Goal: Transaction & Acquisition: Purchase product/service

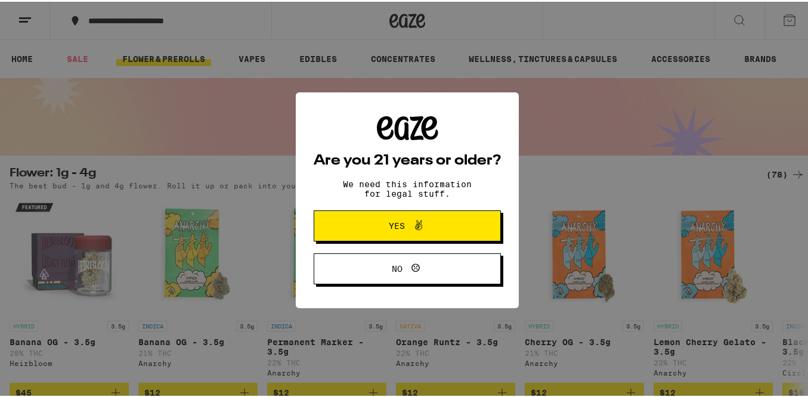
click at [395, 226] on span "Yes" at bounding box center [397, 224] width 16 height 8
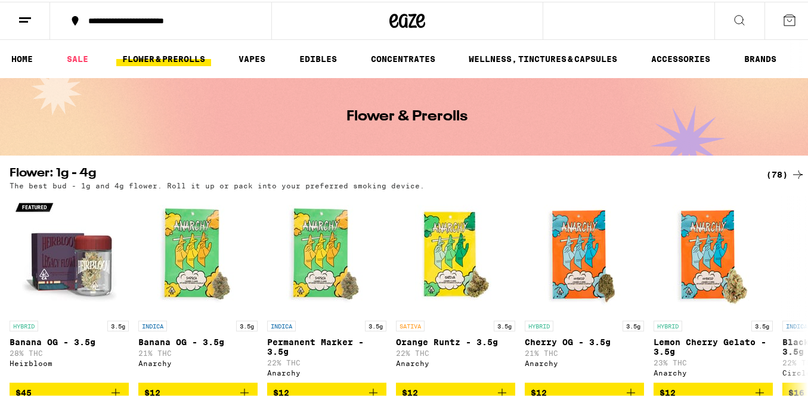
click at [22, 13] on icon at bounding box center [25, 18] width 14 height 14
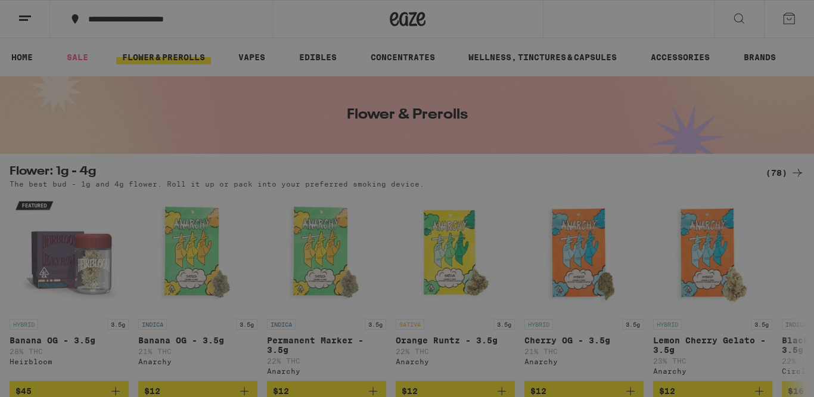
click at [152, 61] on span "Log In" at bounding box center [166, 63] width 32 height 8
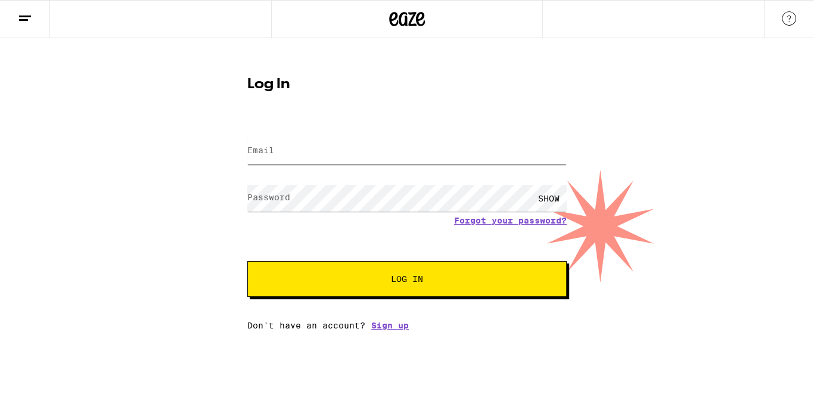
type input "[EMAIL_ADDRESS][DOMAIN_NAME]"
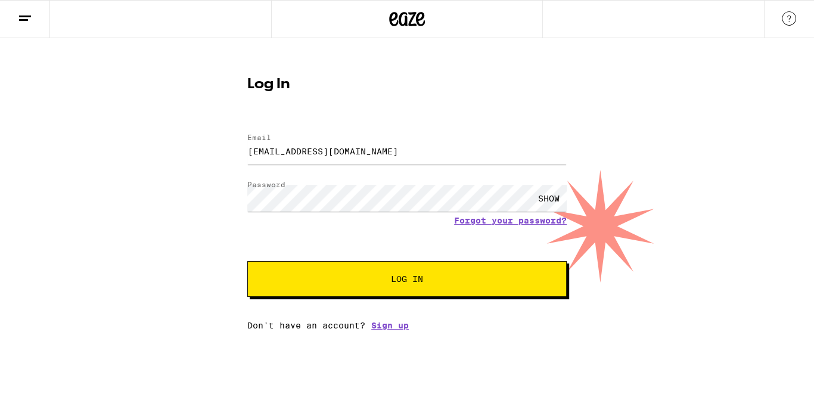
click at [419, 282] on span "Log In" at bounding box center [407, 279] width 32 height 8
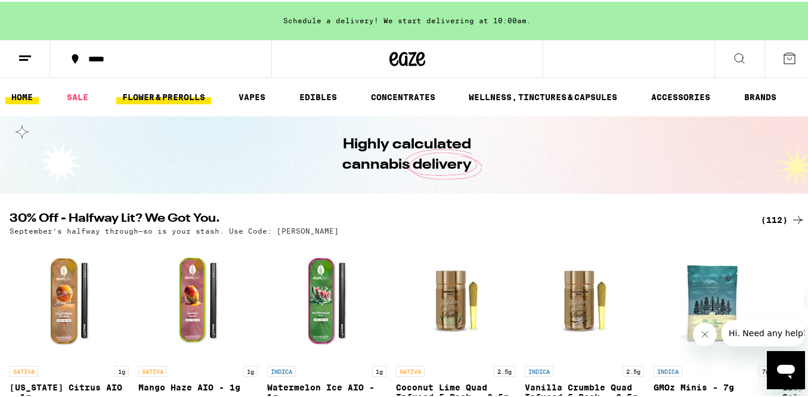
click at [147, 93] on link "FLOWER & PREROLLS" at bounding box center [163, 95] width 95 height 14
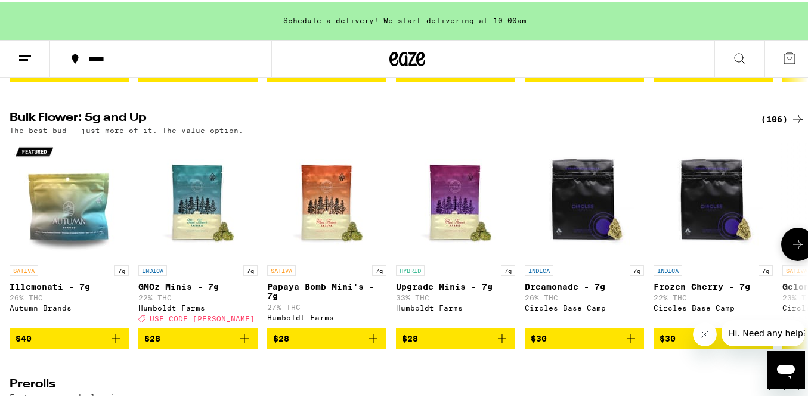
scroll to position [380, 0]
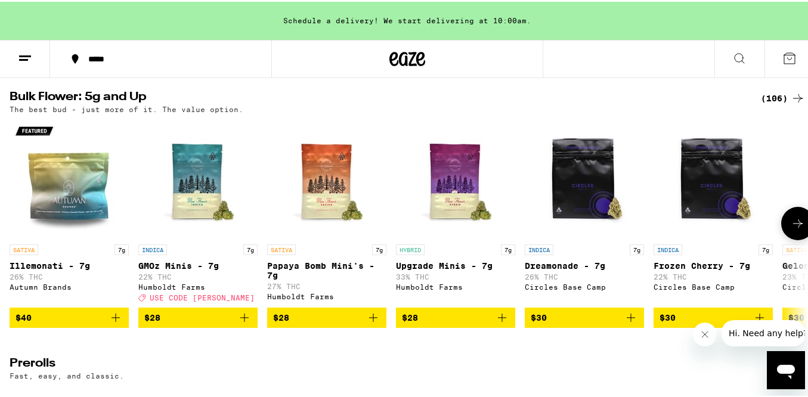
click at [791, 229] on icon at bounding box center [798, 222] width 14 height 14
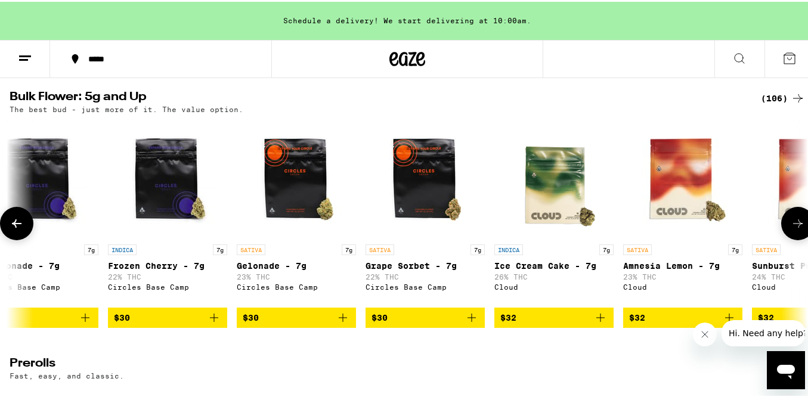
scroll to position [0, 659]
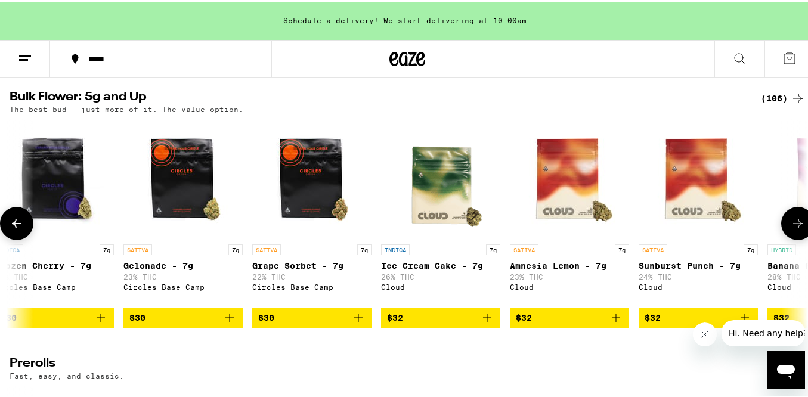
click at [791, 229] on icon at bounding box center [798, 222] width 14 height 14
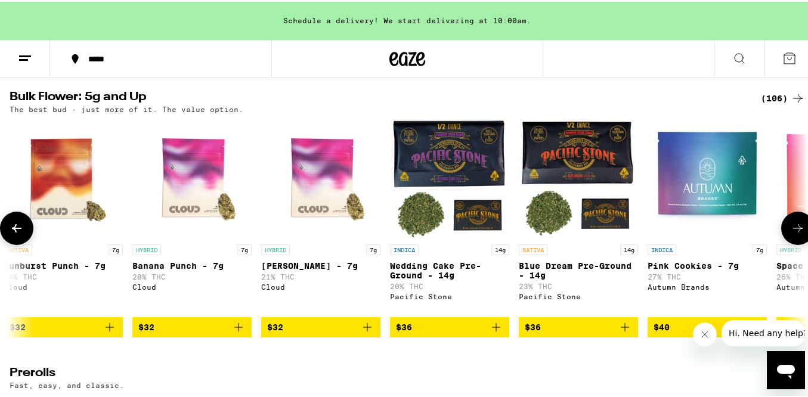
scroll to position [0, 1318]
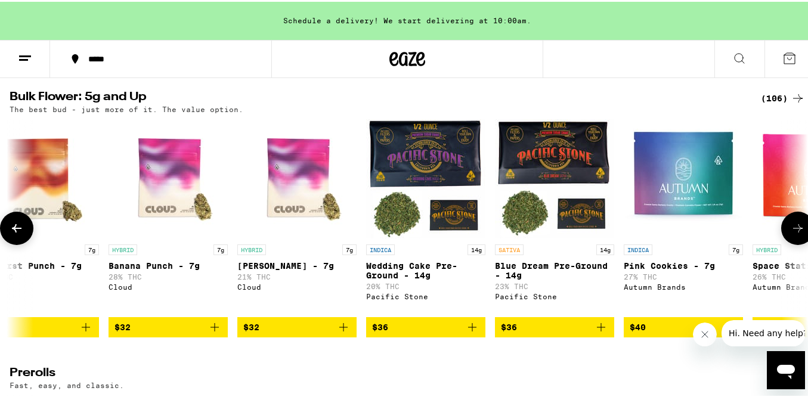
click at [132, 333] on span "$32" at bounding box center [167, 325] width 107 height 14
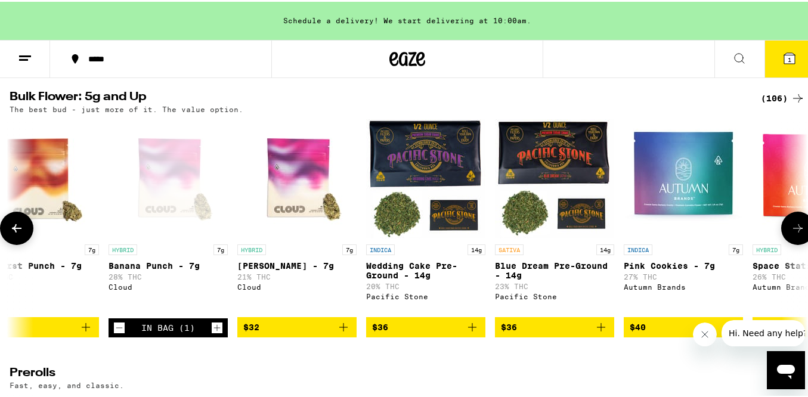
click at [217, 330] on icon "Increment" at bounding box center [217, 326] width 7 height 7
click at [115, 333] on icon "Decrement" at bounding box center [119, 326] width 11 height 14
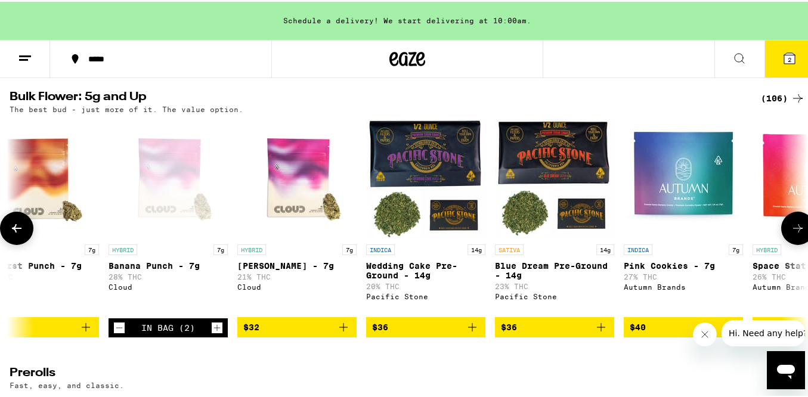
click at [10, 232] on icon at bounding box center [17, 226] width 14 height 14
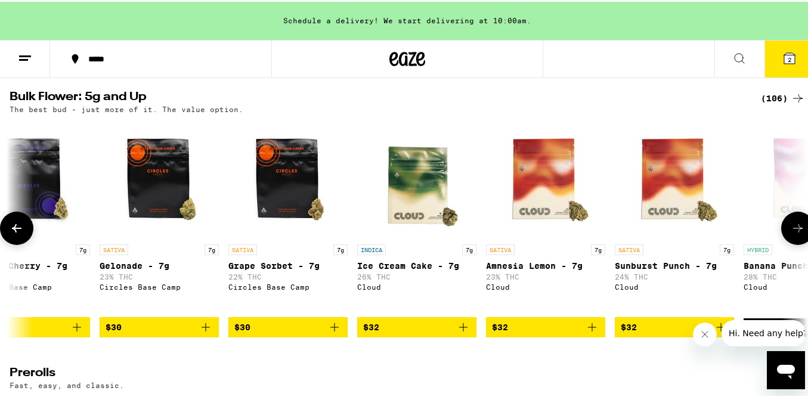
scroll to position [0, 659]
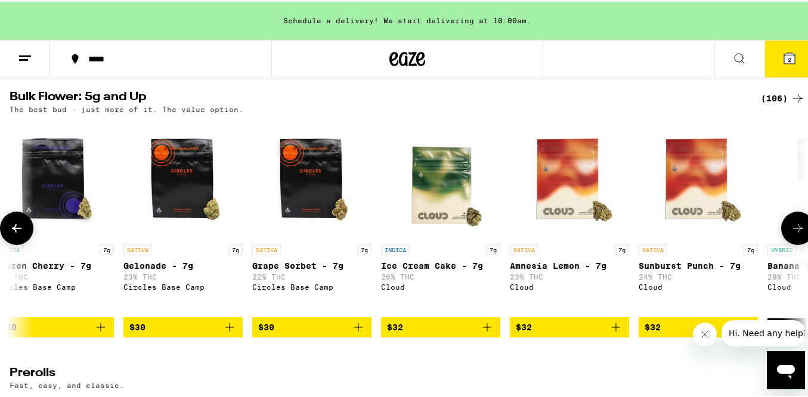
click at [358, 330] on icon "Add to bag" at bounding box center [358, 325] width 8 height 8
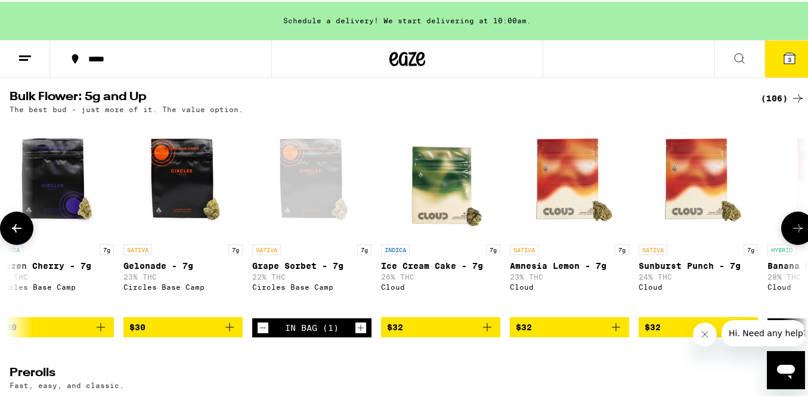
click at [358, 333] on icon "Increment" at bounding box center [360, 326] width 11 height 14
click at [791, 234] on icon at bounding box center [798, 226] width 14 height 14
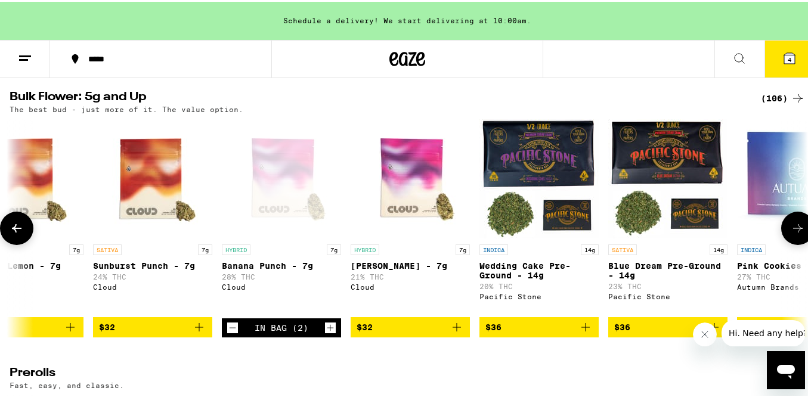
scroll to position [0, 1318]
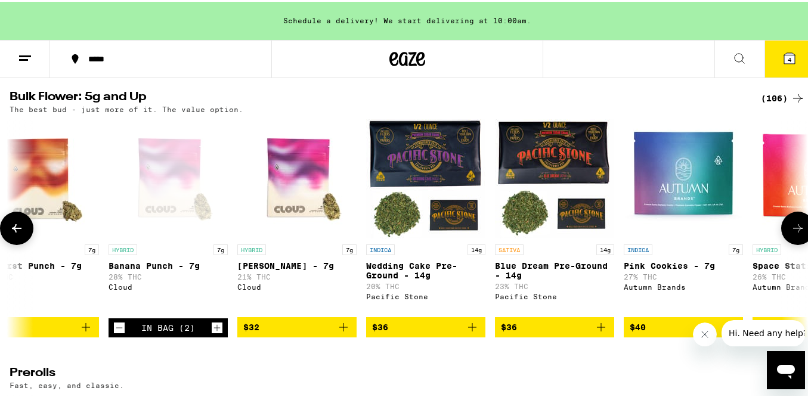
click at [118, 333] on icon "Decrement" at bounding box center [119, 326] width 11 height 14
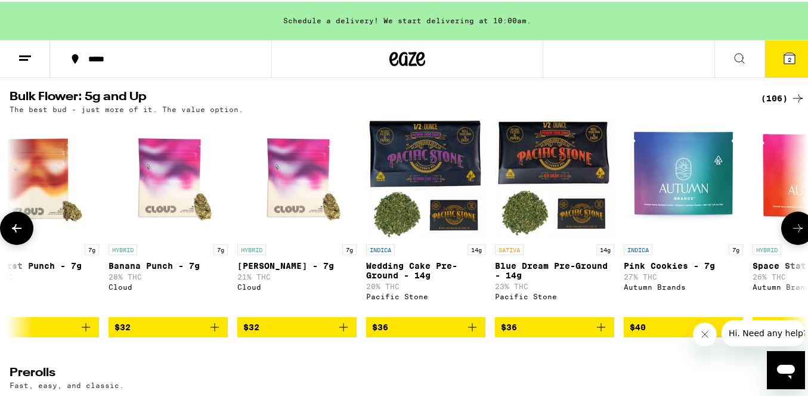
click at [213, 333] on icon "Add to bag" at bounding box center [214, 325] width 14 height 14
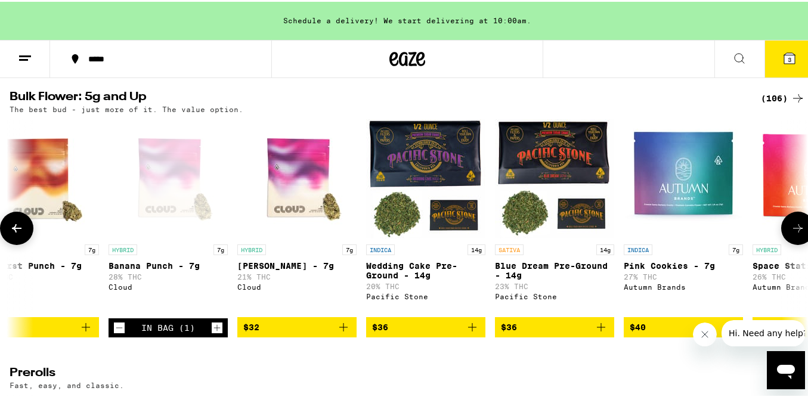
click at [213, 333] on icon "Increment" at bounding box center [217, 326] width 11 height 14
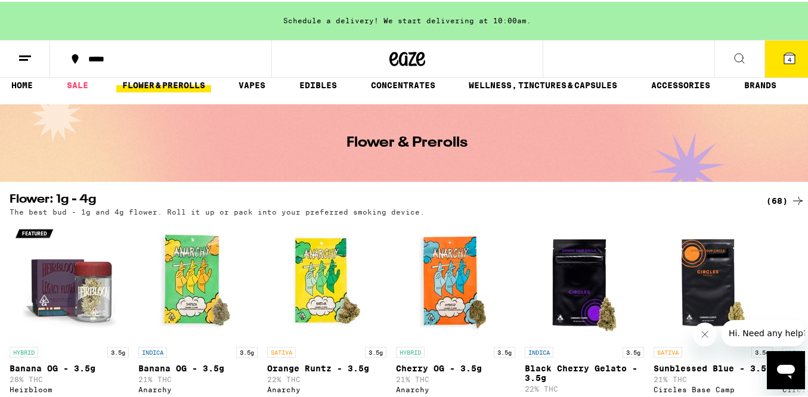
scroll to position [0, 0]
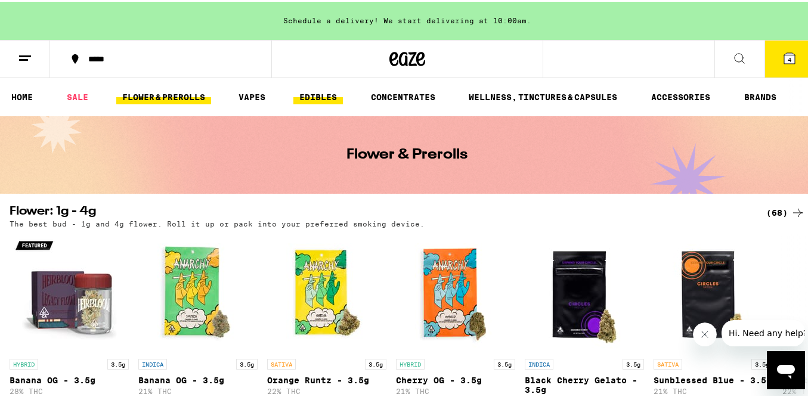
click at [323, 90] on link "EDIBLES" at bounding box center [317, 95] width 49 height 14
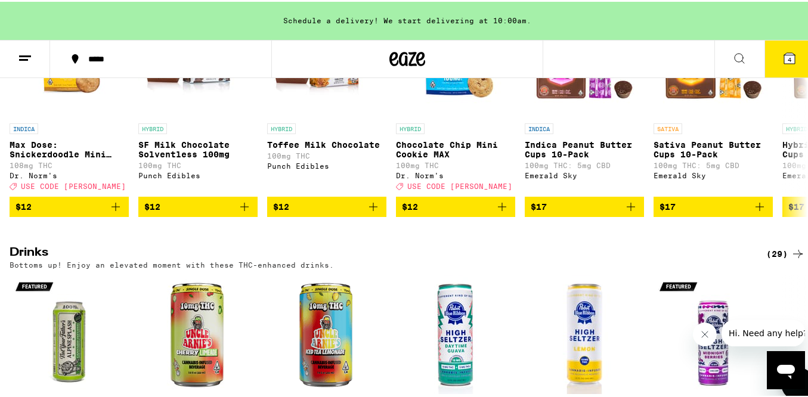
scroll to position [426, 0]
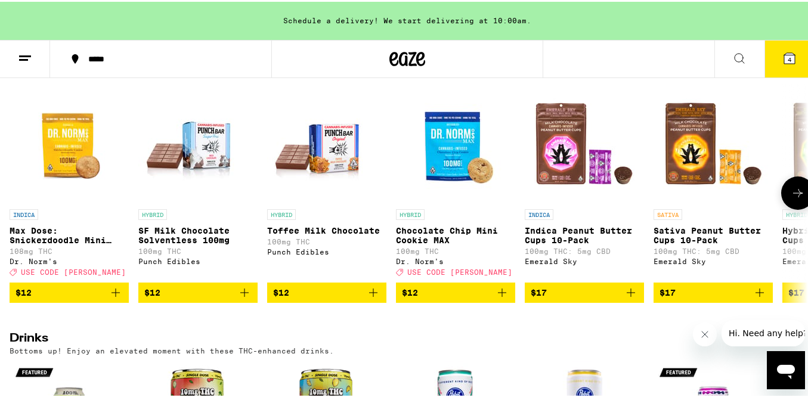
click at [793, 196] on icon at bounding box center [798, 191] width 10 height 8
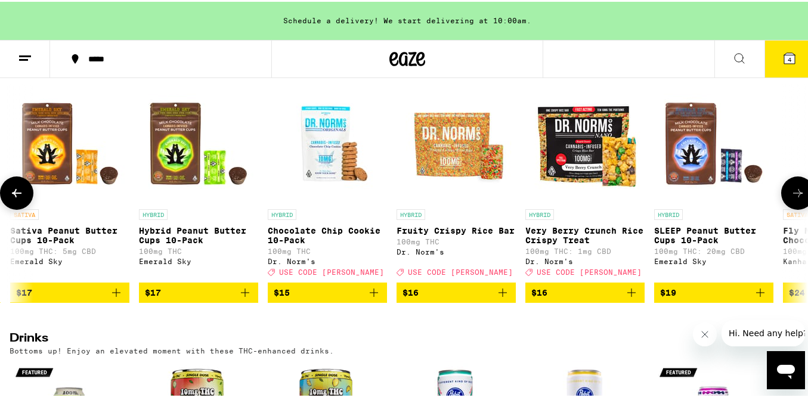
scroll to position [0, 659]
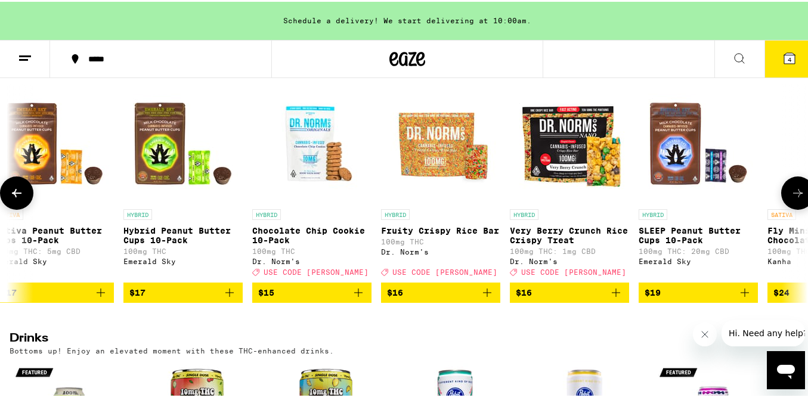
click at [793, 196] on icon at bounding box center [798, 191] width 10 height 8
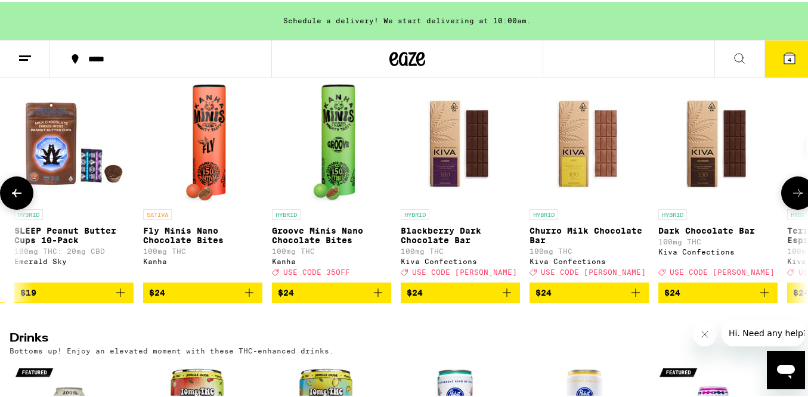
scroll to position [0, 1318]
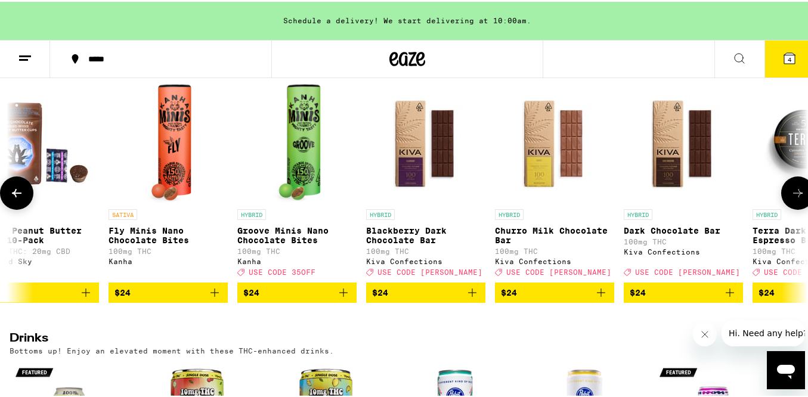
click at [793, 196] on icon at bounding box center [798, 191] width 10 height 8
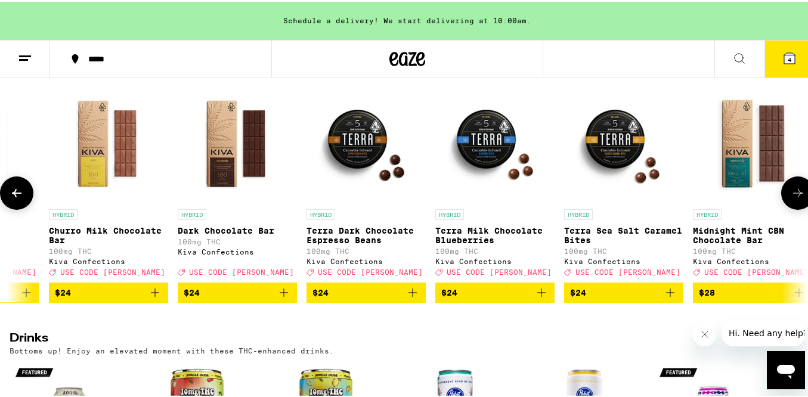
scroll to position [0, 1787]
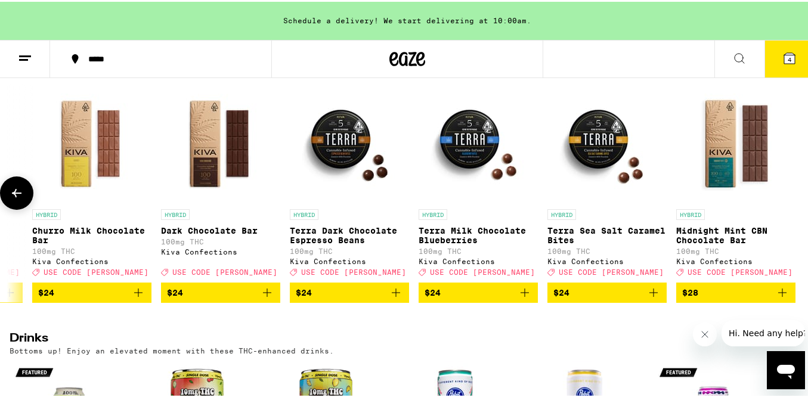
click at [791, 201] on div at bounding box center [797, 191] width 33 height 33
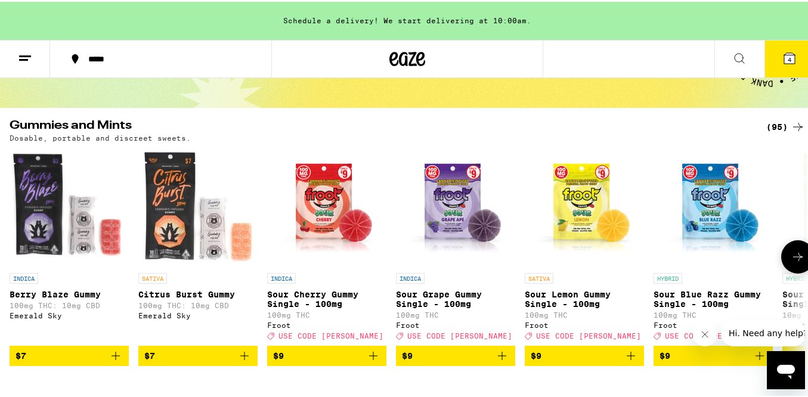
scroll to position [85, 0]
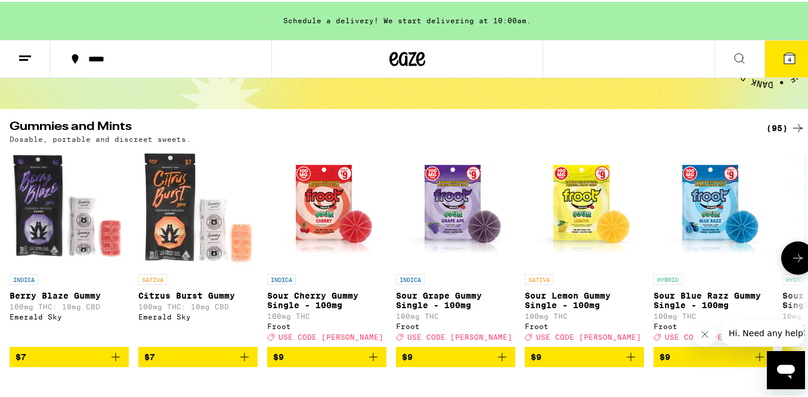
click at [791, 256] on icon at bounding box center [798, 256] width 14 height 14
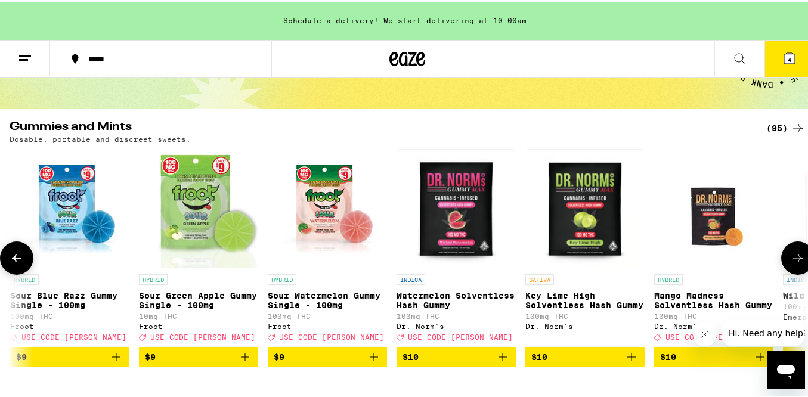
scroll to position [0, 659]
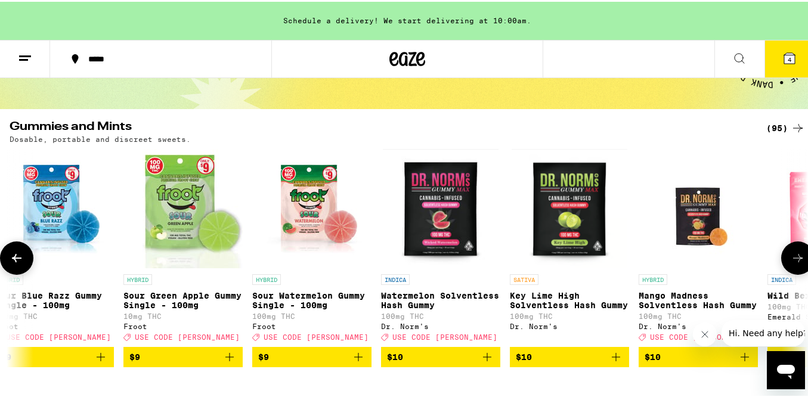
click at [791, 256] on icon at bounding box center [798, 256] width 14 height 14
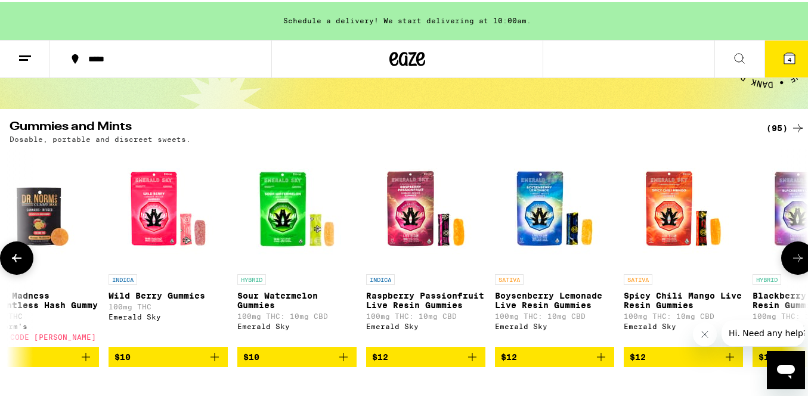
click at [791, 256] on icon at bounding box center [798, 256] width 14 height 14
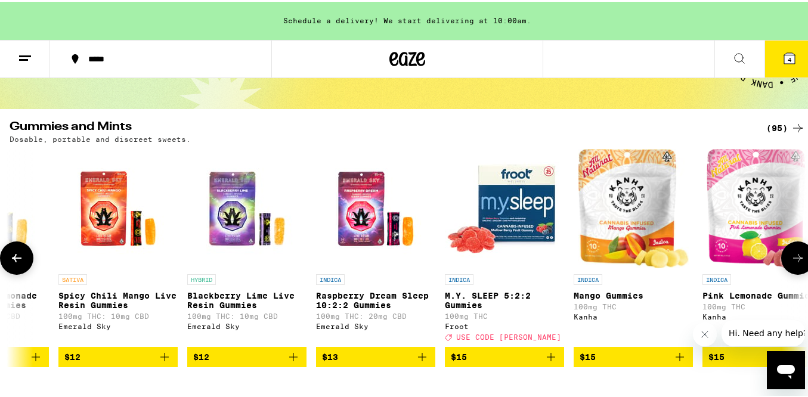
scroll to position [0, 1977]
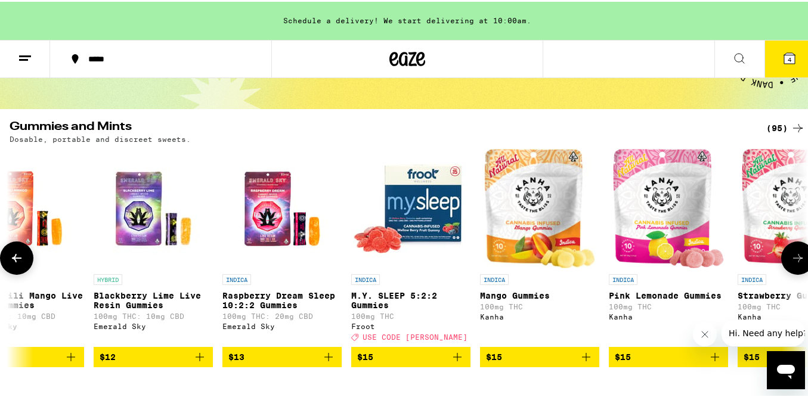
click at [791, 256] on icon at bounding box center [798, 256] width 14 height 14
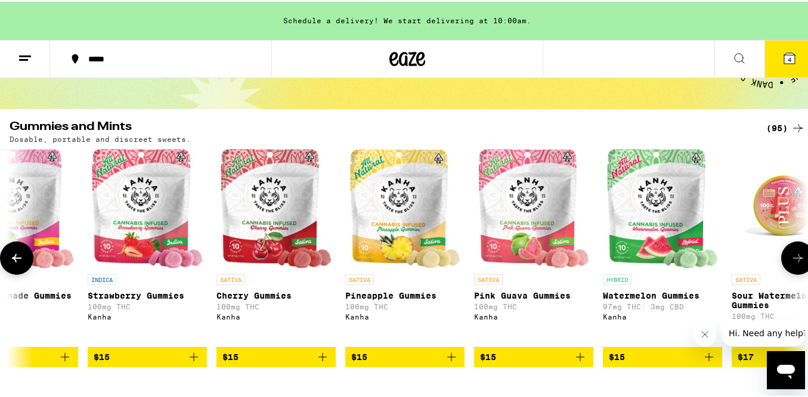
scroll to position [0, 2635]
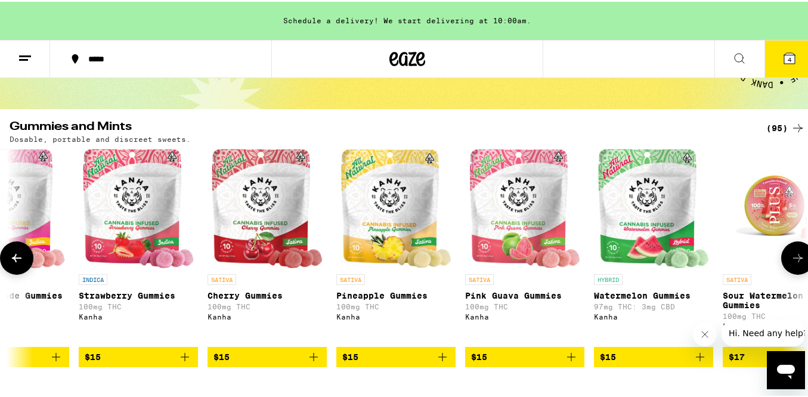
click at [438, 361] on icon "Add to bag" at bounding box center [442, 355] width 14 height 14
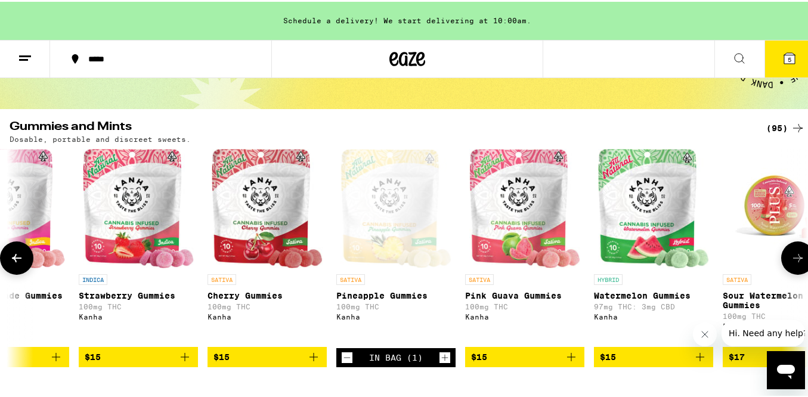
click at [442, 361] on icon "Increment" at bounding box center [444, 356] width 11 height 14
click at [185, 363] on icon "Add to bag" at bounding box center [185, 355] width 14 height 14
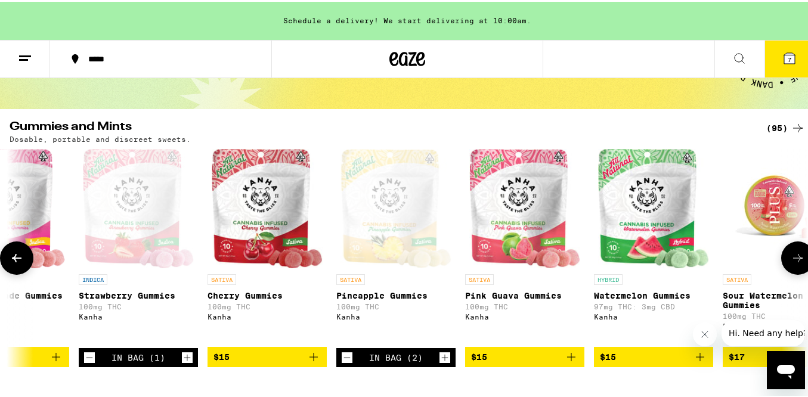
click at [185, 363] on icon "Increment" at bounding box center [187, 356] width 11 height 14
click at [18, 255] on icon at bounding box center [17, 256] width 14 height 14
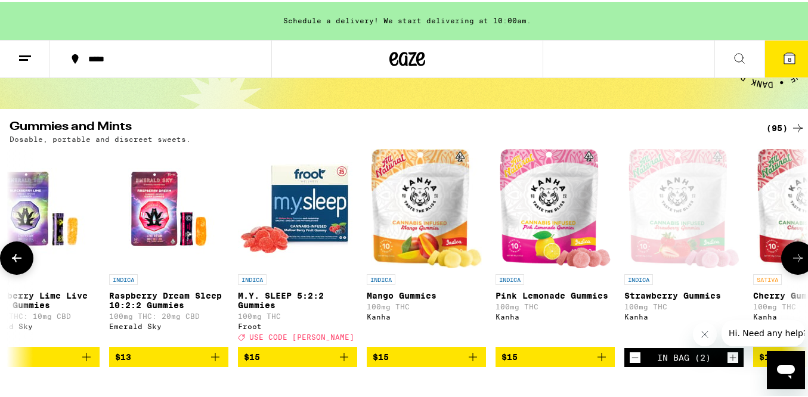
scroll to position [0, 1977]
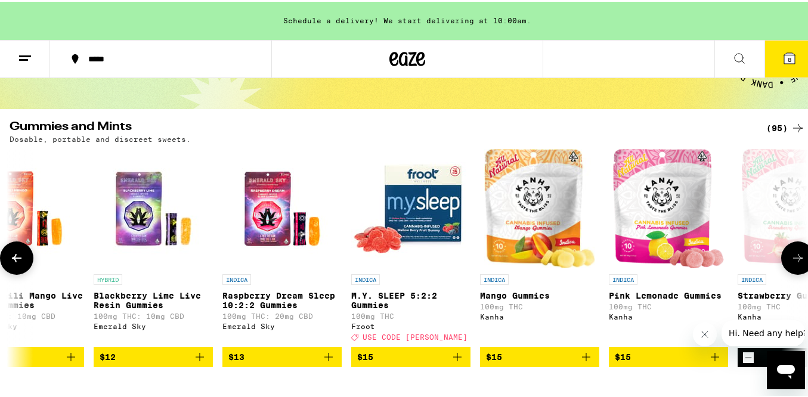
click at [586, 363] on icon "Add to bag" at bounding box center [586, 355] width 14 height 14
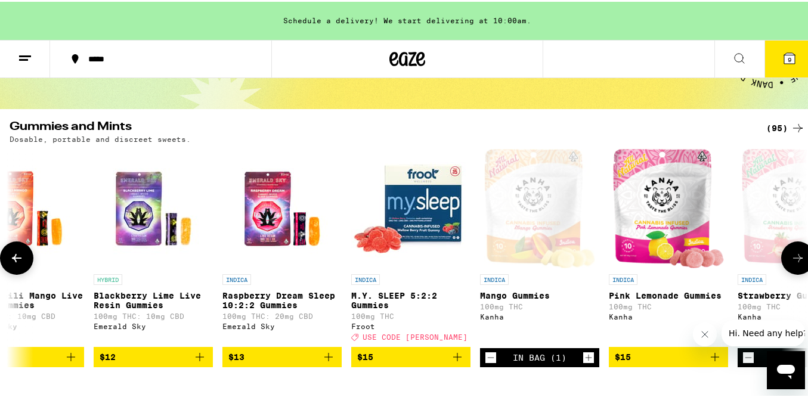
click at [586, 363] on icon "Increment" at bounding box center [588, 356] width 11 height 14
click at [796, 255] on icon at bounding box center [798, 256] width 14 height 14
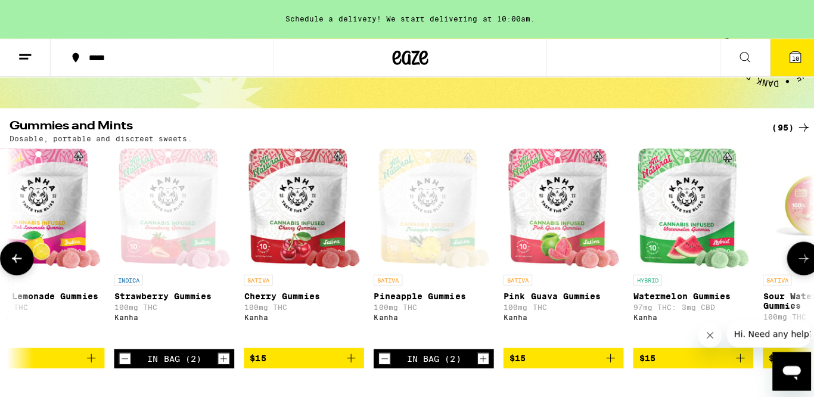
scroll to position [0, 2635]
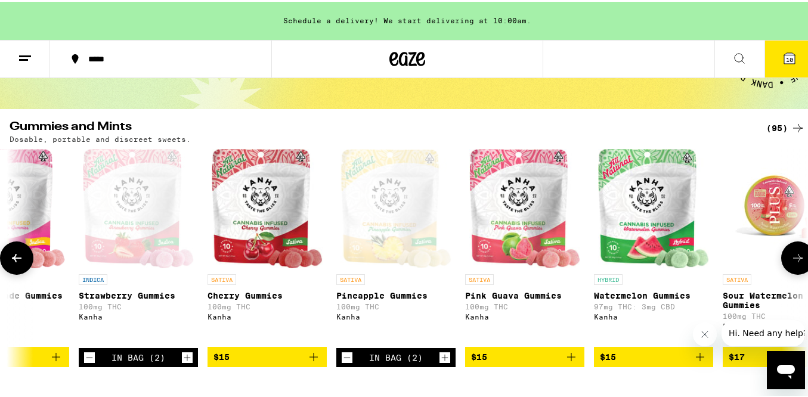
click at [87, 359] on icon "Decrement" at bounding box center [89, 356] width 11 height 14
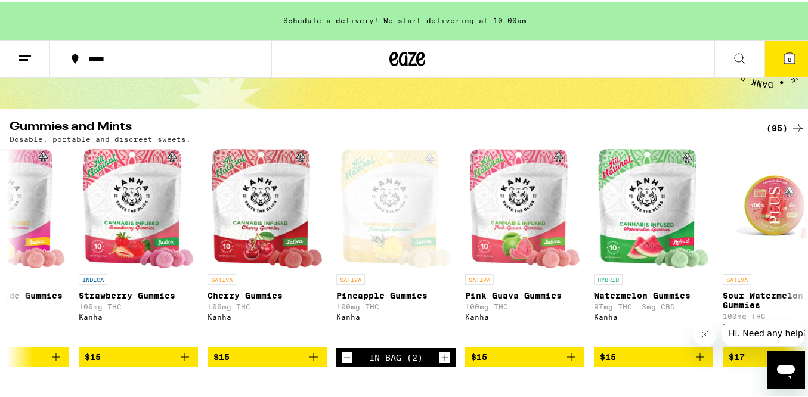
click at [789, 59] on icon at bounding box center [789, 56] width 14 height 14
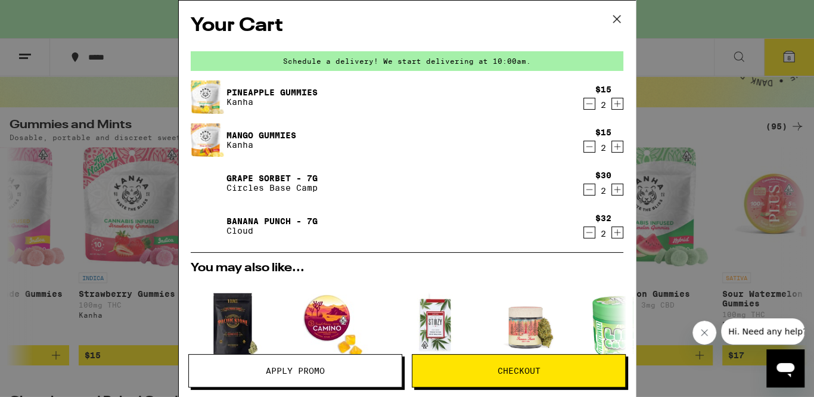
click at [586, 148] on icon "Decrement" at bounding box center [589, 147] width 11 height 14
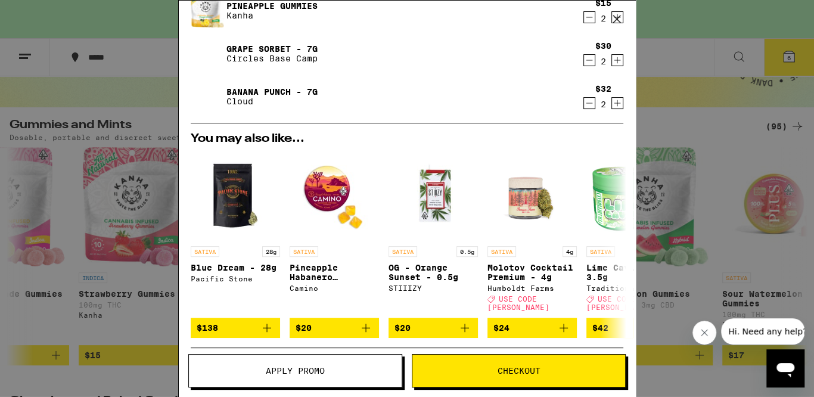
scroll to position [213, 0]
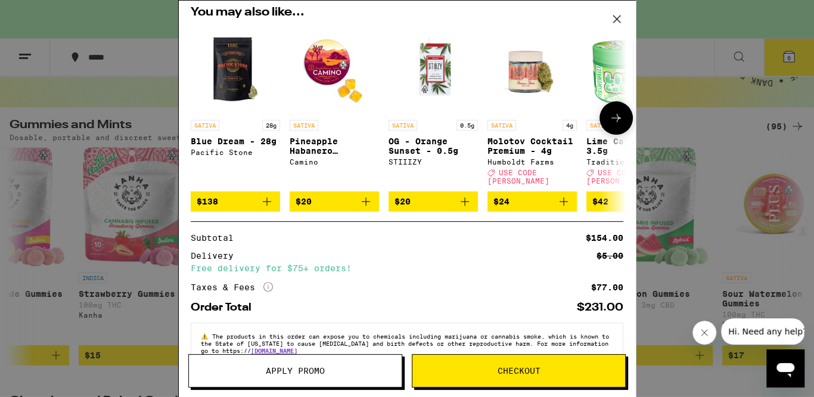
click at [368, 196] on icon "Add to bag" at bounding box center [366, 201] width 14 height 14
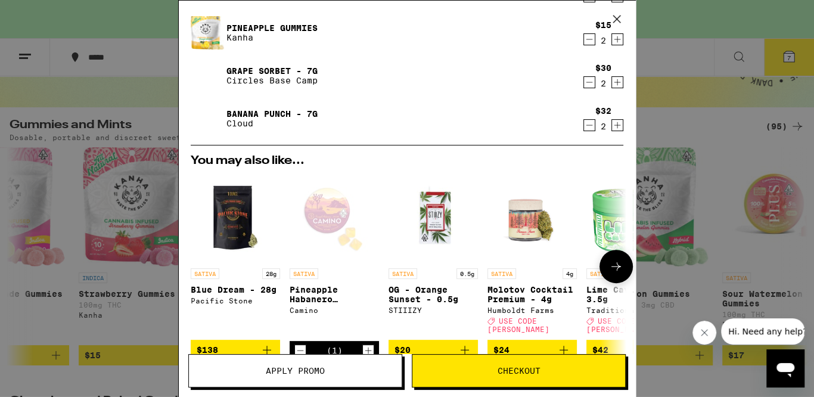
scroll to position [65, 0]
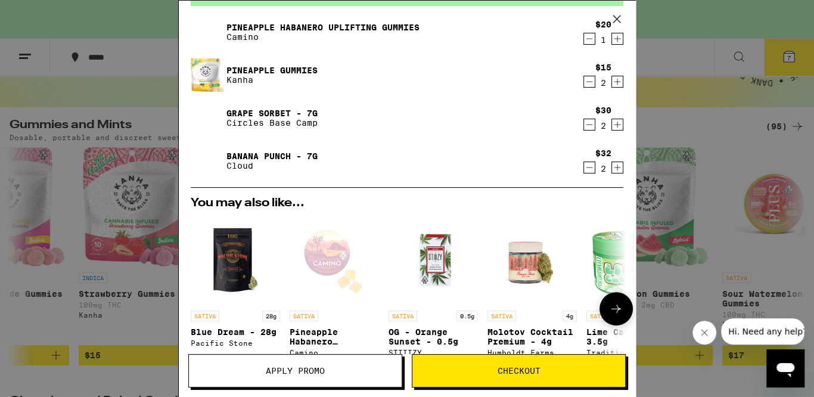
click at [612, 306] on icon at bounding box center [617, 309] width 10 height 8
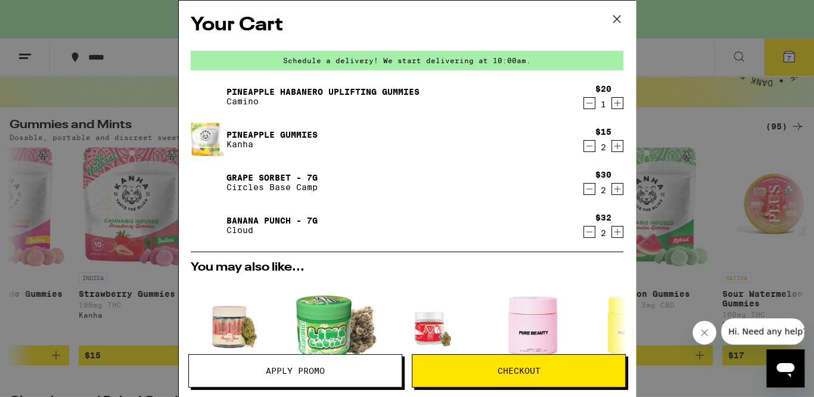
scroll to position [0, 0]
drag, startPoint x: 582, startPoint y: 146, endPoint x: 508, endPoint y: 146, distance: 73.9
click at [508, 146] on div "Pineapple Gummies Kanha $15 2" at bounding box center [407, 139] width 433 height 33
click at [584, 147] on icon "Decrement" at bounding box center [589, 147] width 11 height 14
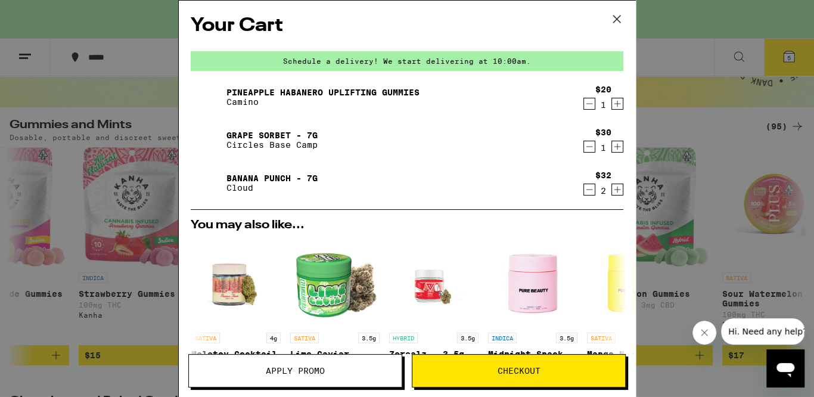
click at [619, 18] on icon at bounding box center [617, 19] width 18 height 18
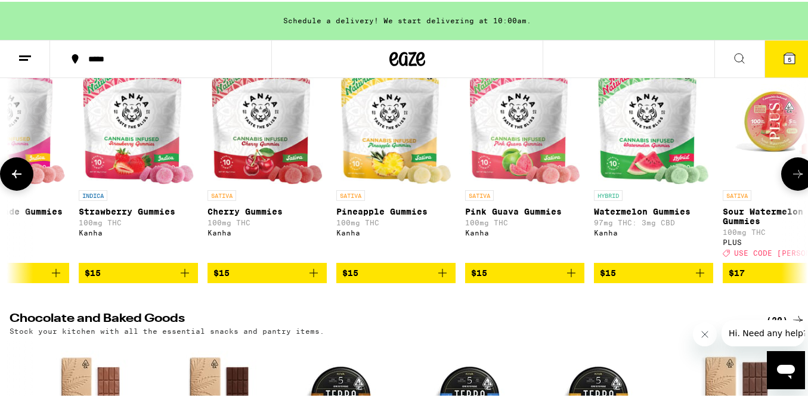
scroll to position [170, 0]
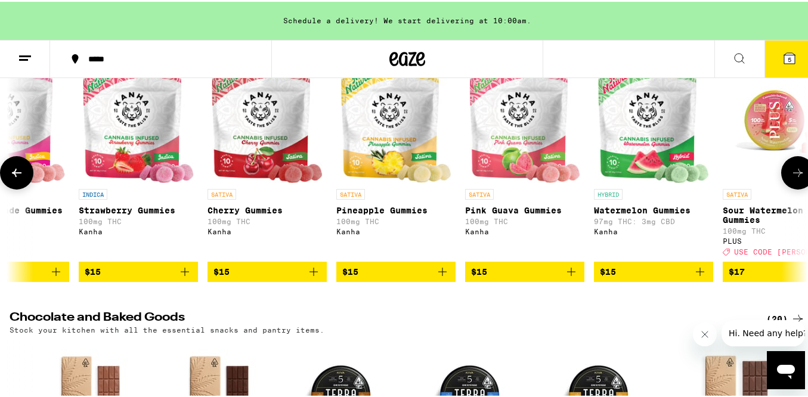
click at [281, 277] on span "$15" at bounding box center [266, 270] width 107 height 14
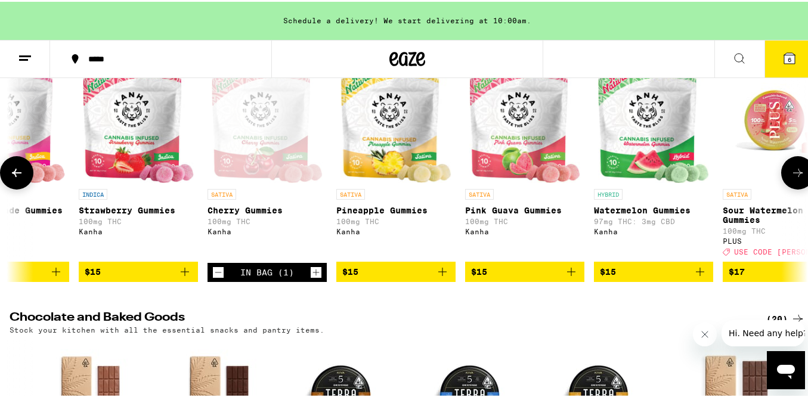
click at [793, 170] on icon at bounding box center [798, 171] width 14 height 14
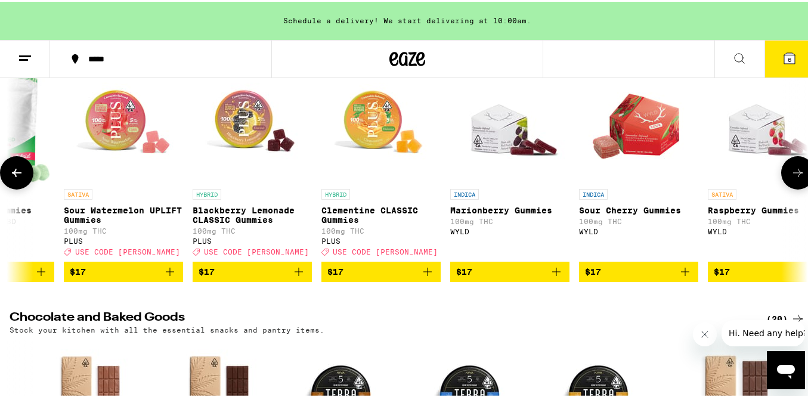
click at [793, 170] on icon at bounding box center [798, 171] width 14 height 14
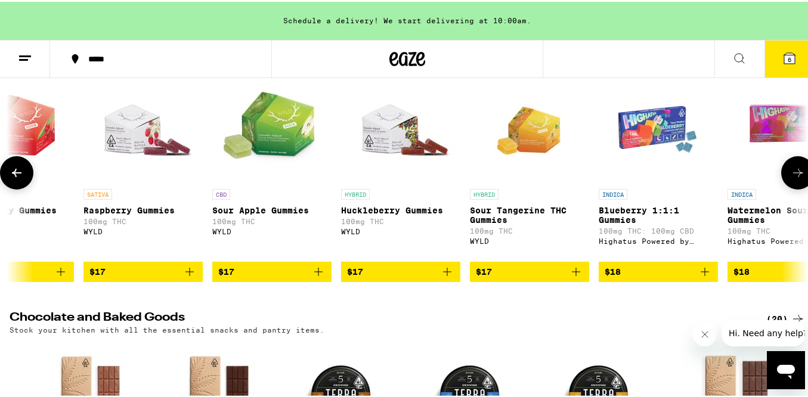
scroll to position [0, 3953]
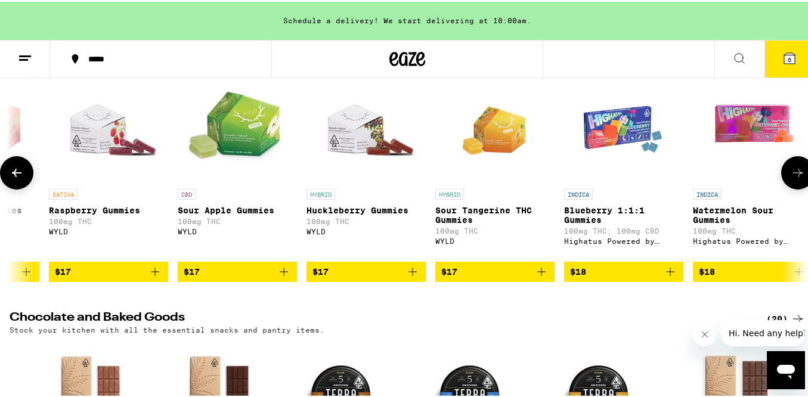
click at [7, 174] on button at bounding box center [16, 170] width 33 height 33
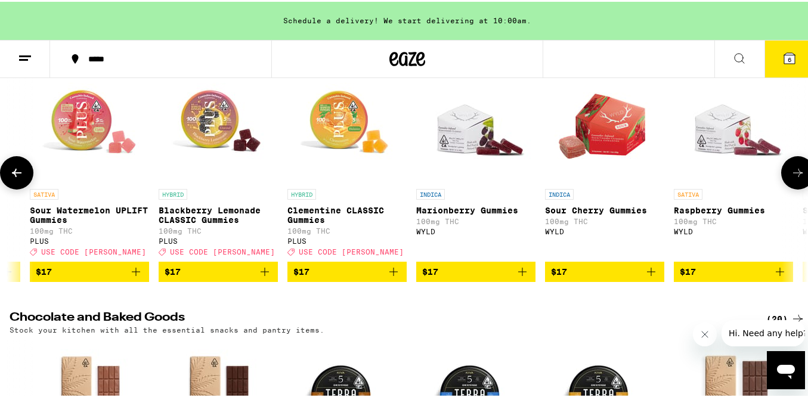
scroll to position [0, 3294]
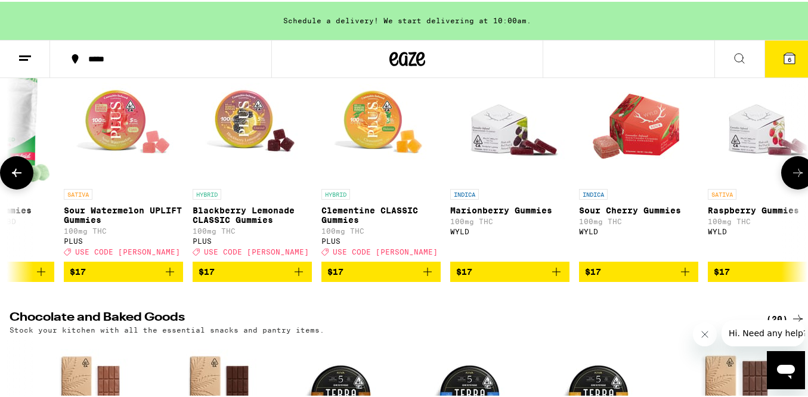
drag, startPoint x: 7, startPoint y: 174, endPoint x: 94, endPoint y: 196, distance: 89.1
click at [94, 196] on div "INDICA [PERSON_NAME] Blaze Gummy 100mg THC: 10mg CBD Emerald Sky $7 SATIVA Citr…" at bounding box center [407, 171] width 814 height 218
click at [18, 175] on icon at bounding box center [17, 171] width 14 height 14
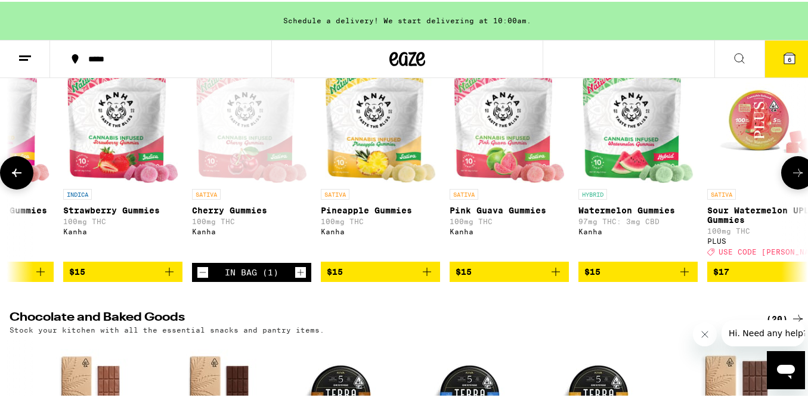
scroll to position [0, 2635]
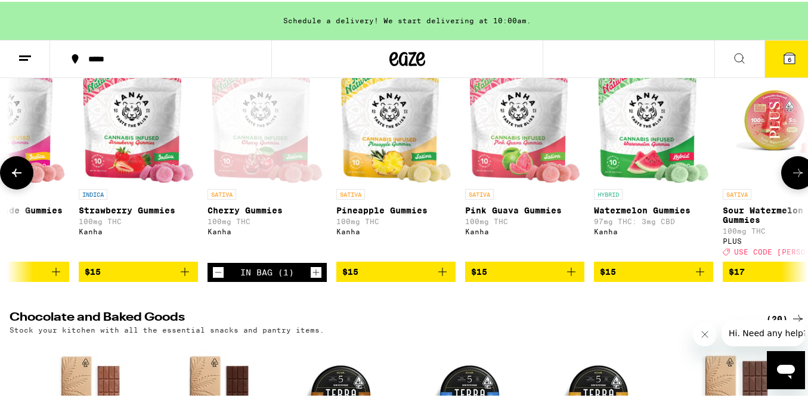
click at [18, 175] on icon at bounding box center [17, 171] width 14 height 14
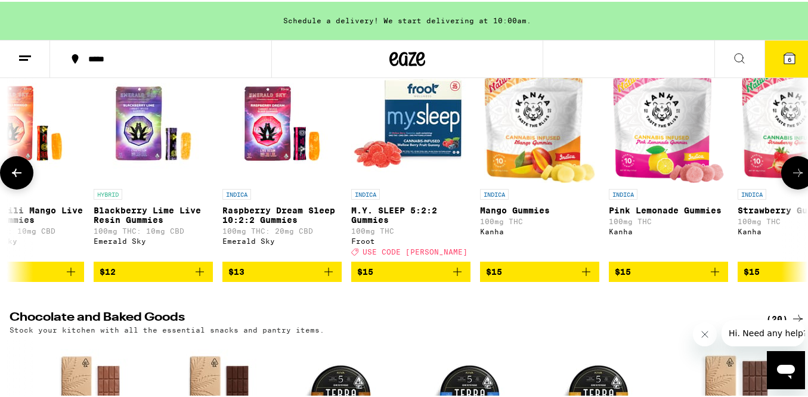
click at [18, 175] on icon at bounding box center [17, 171] width 14 height 14
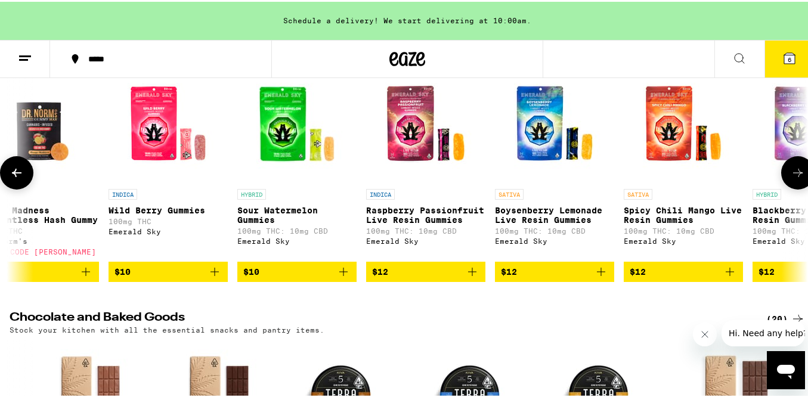
click at [18, 175] on icon at bounding box center [17, 171] width 14 height 14
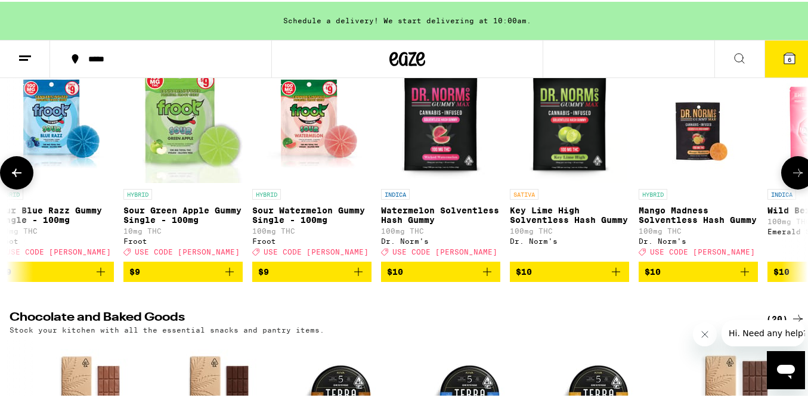
click at [18, 175] on icon at bounding box center [17, 171] width 14 height 14
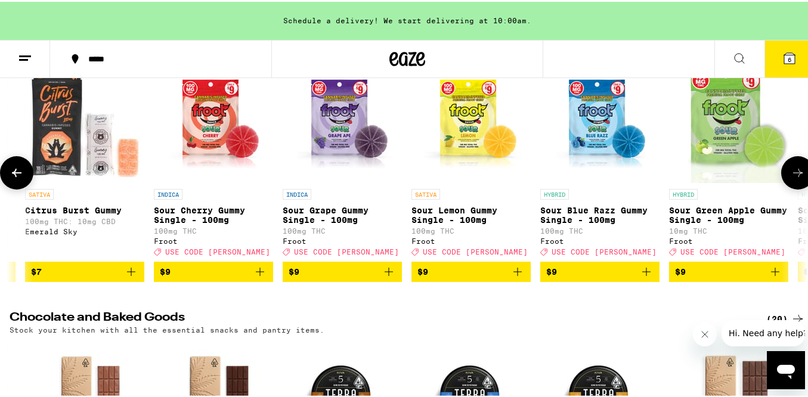
scroll to position [0, 0]
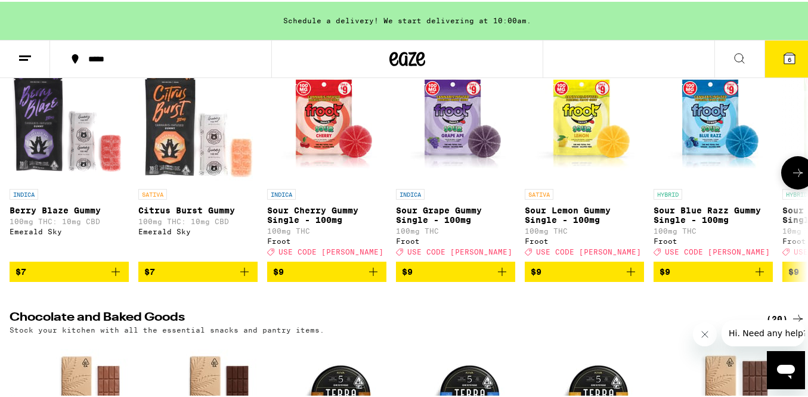
click at [18, 175] on div at bounding box center [16, 170] width 33 height 33
click at [794, 177] on icon at bounding box center [798, 171] width 14 height 14
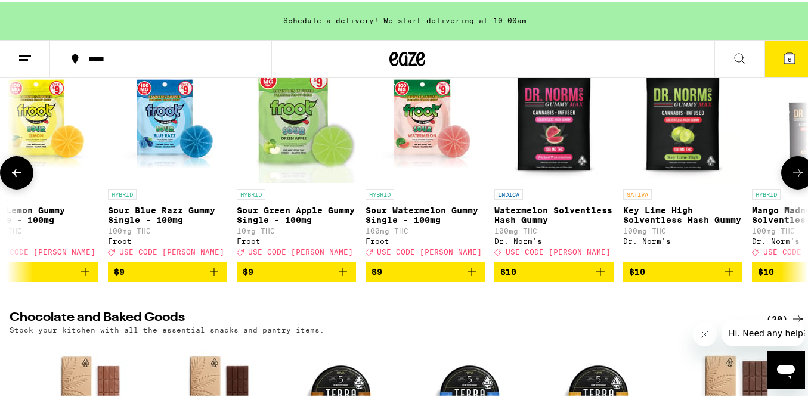
scroll to position [0, 659]
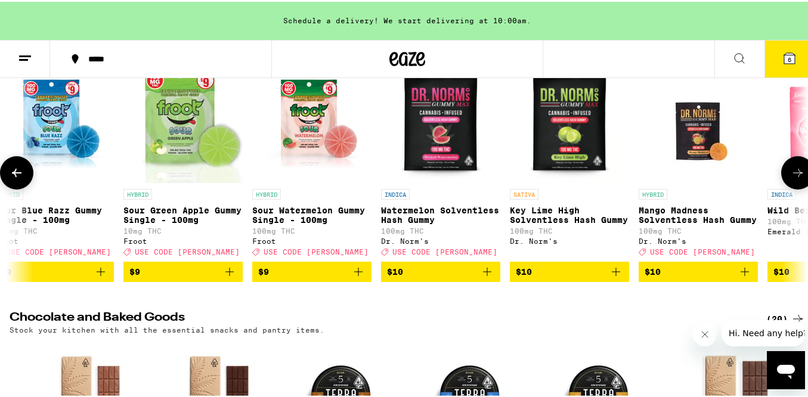
click at [794, 178] on icon at bounding box center [798, 171] width 14 height 14
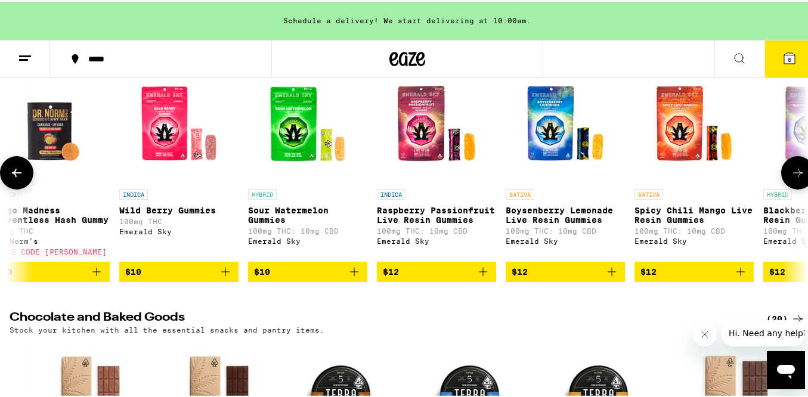
click at [794, 178] on icon at bounding box center [798, 171] width 14 height 14
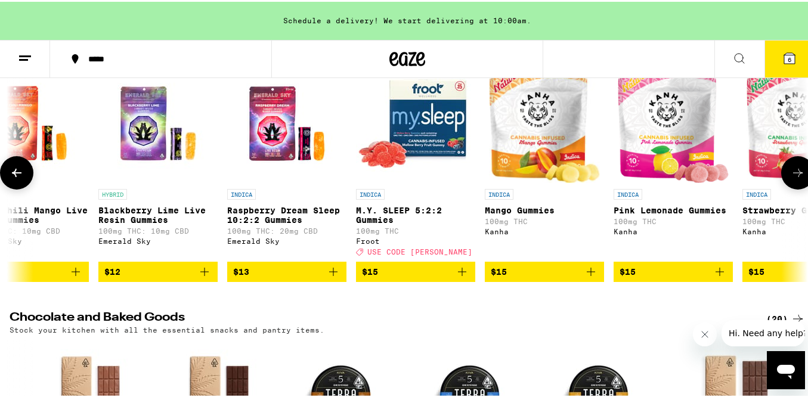
click at [794, 178] on icon at bounding box center [798, 171] width 14 height 14
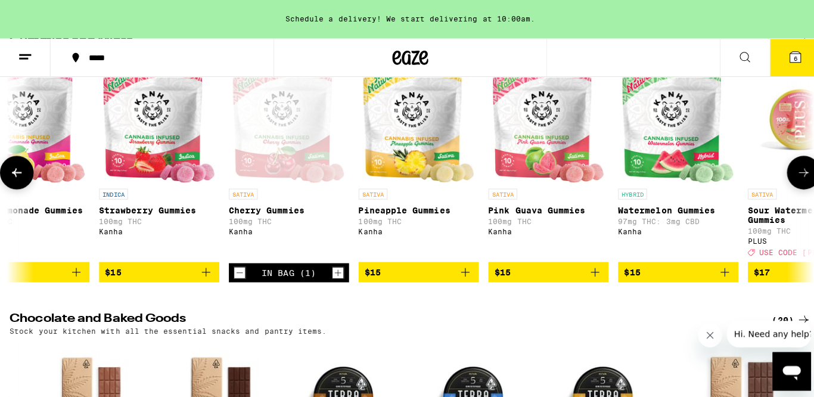
scroll to position [0, 2631]
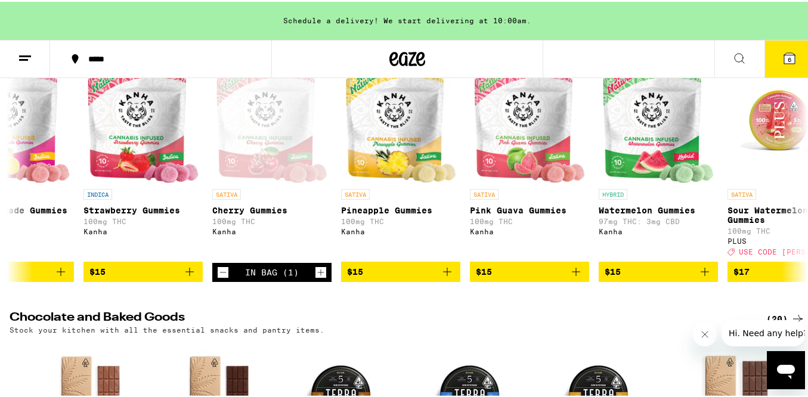
click at [784, 51] on icon at bounding box center [789, 56] width 11 height 11
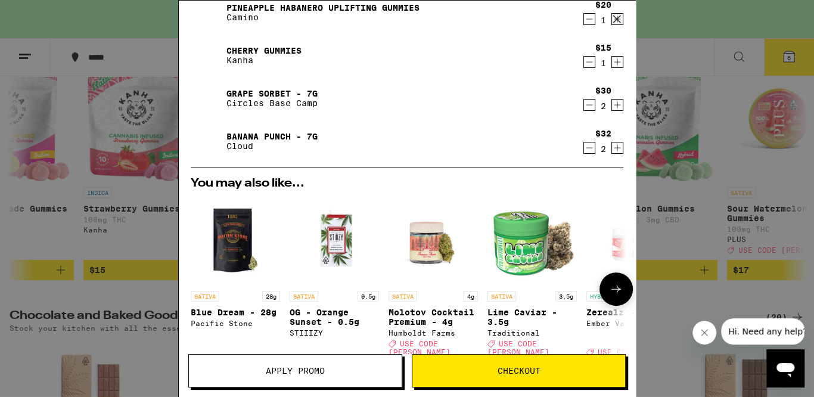
scroll to position [42, 0]
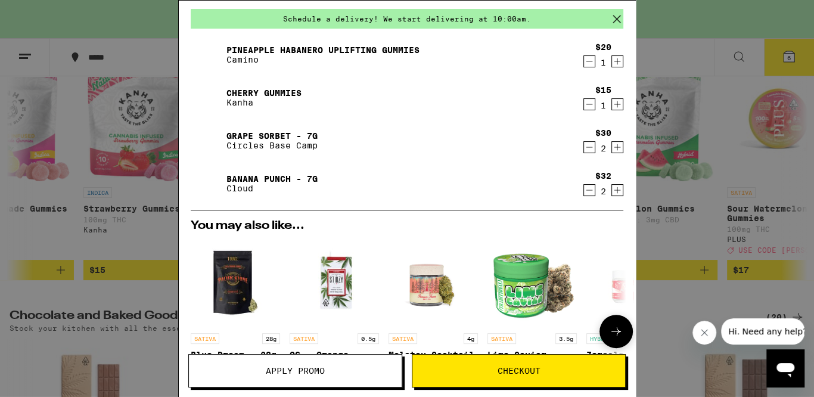
click at [260, 95] on link "Cherry Gummies" at bounding box center [264, 93] width 75 height 10
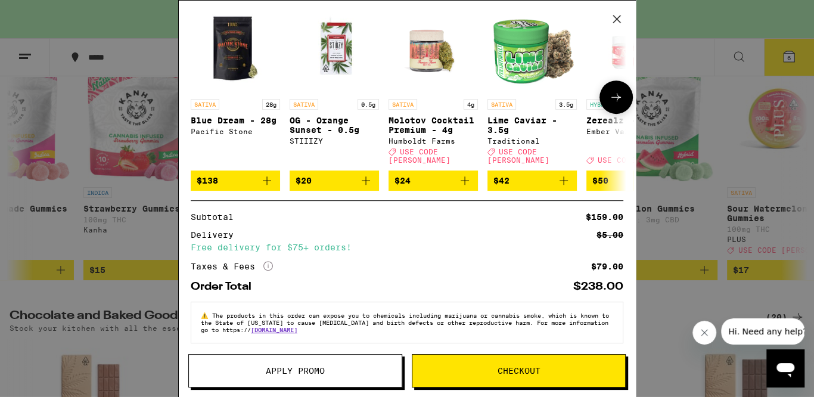
scroll to position [278, 0]
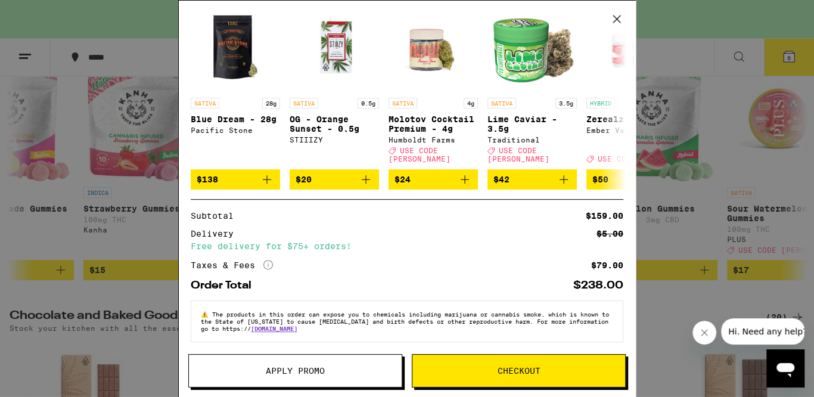
click at [508, 371] on span "Checkout" at bounding box center [519, 371] width 43 height 8
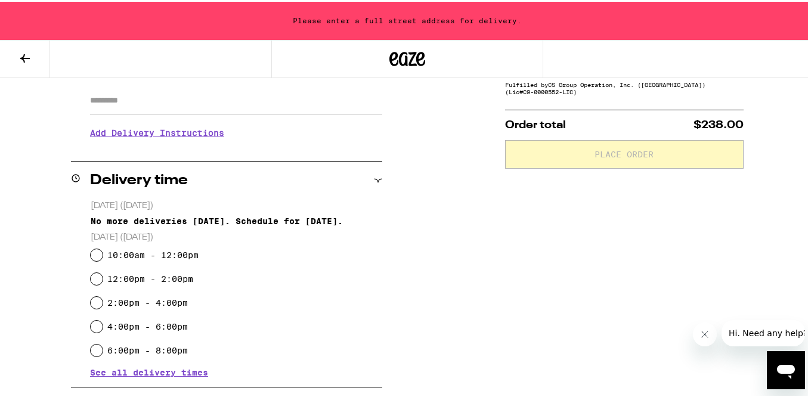
scroll to position [213, 0]
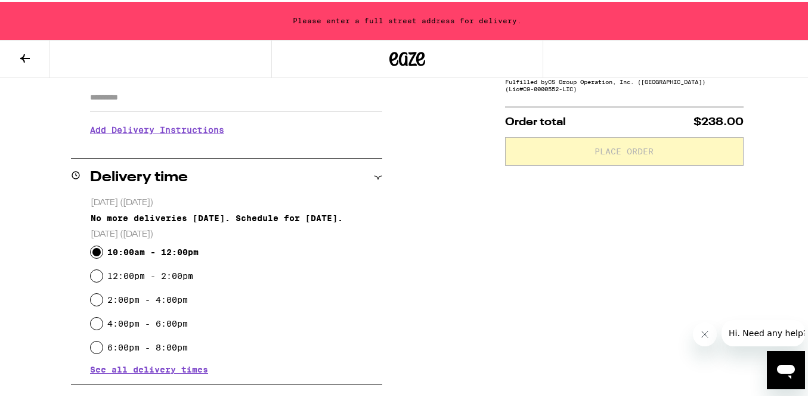
click at [93, 251] on input "10:00am - 12:00pm" at bounding box center [97, 250] width 12 height 12
radio input "true"
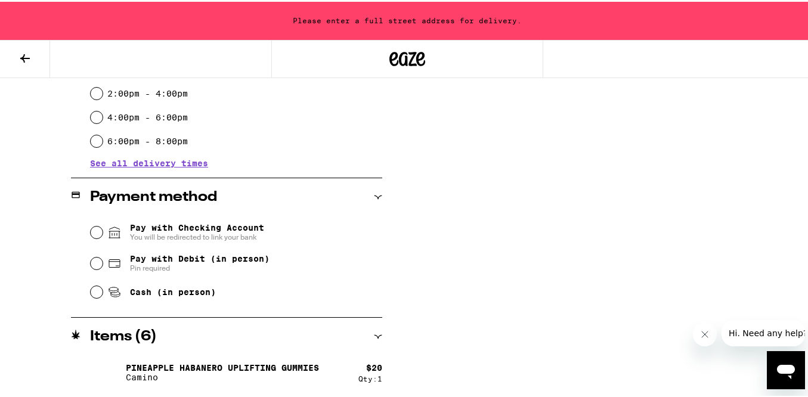
scroll to position [468, 0]
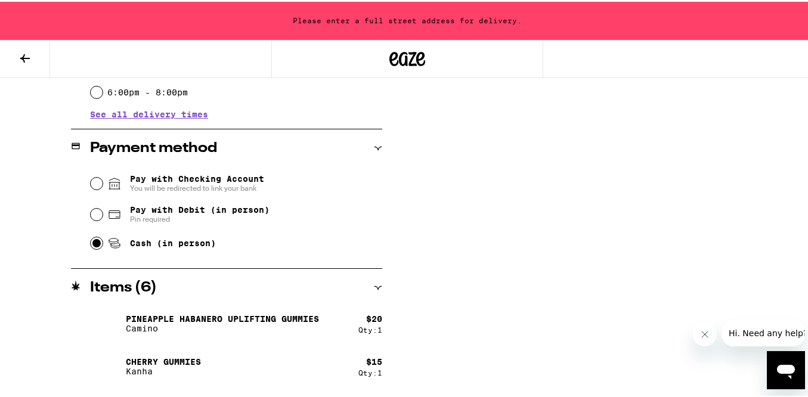
click at [94, 241] on input "Cash (in person)" at bounding box center [97, 242] width 12 height 12
radio input "true"
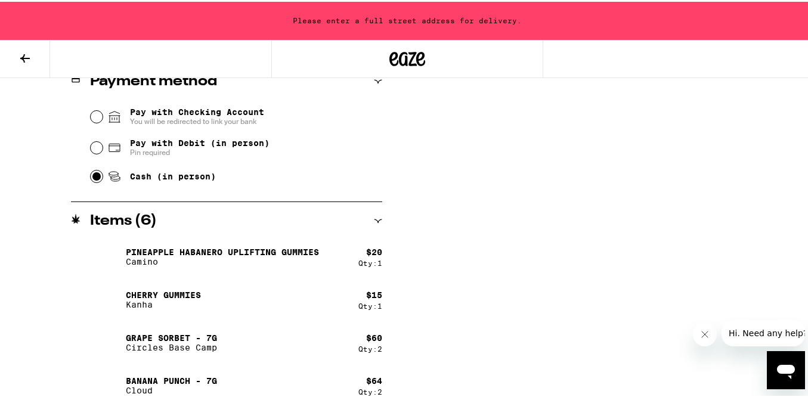
scroll to position [548, 0]
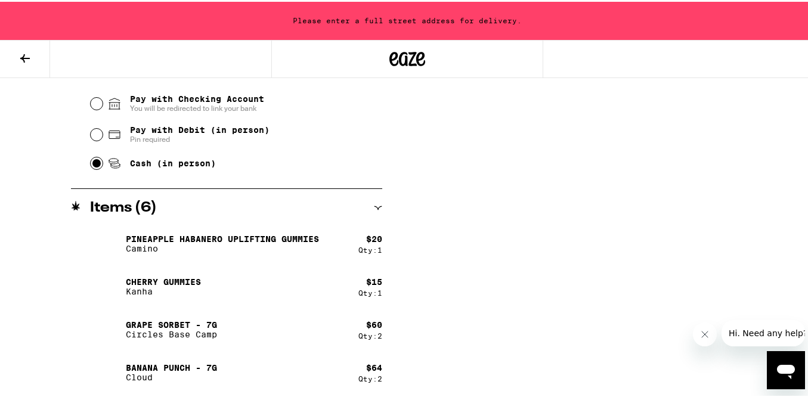
click at [491, 281] on div "**********" at bounding box center [407, 15] width 814 height 763
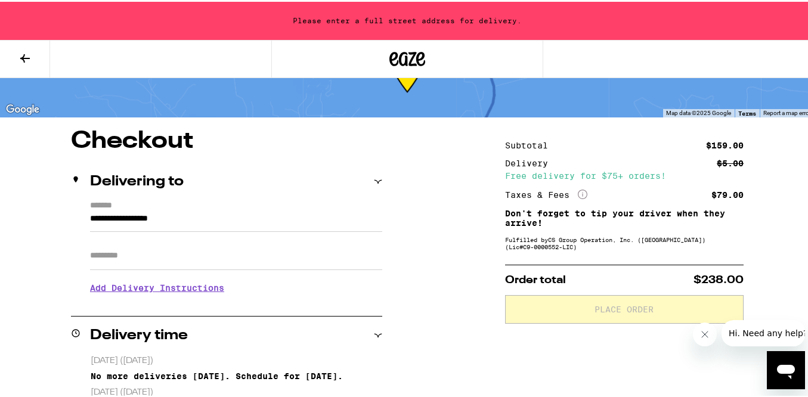
scroll to position [37, 0]
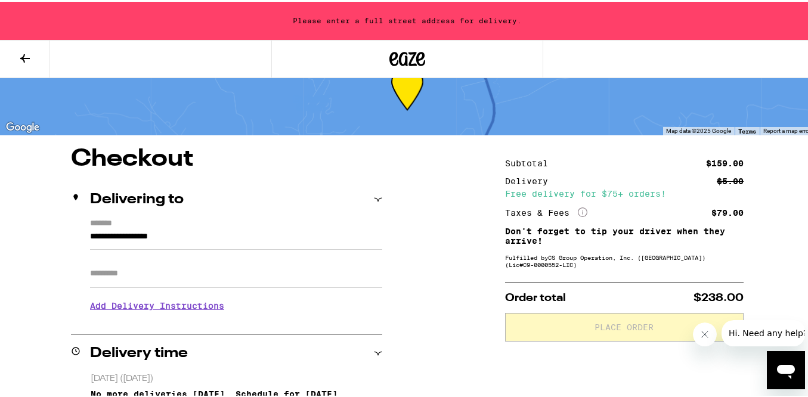
click at [150, 237] on input "**********" at bounding box center [236, 238] width 292 height 20
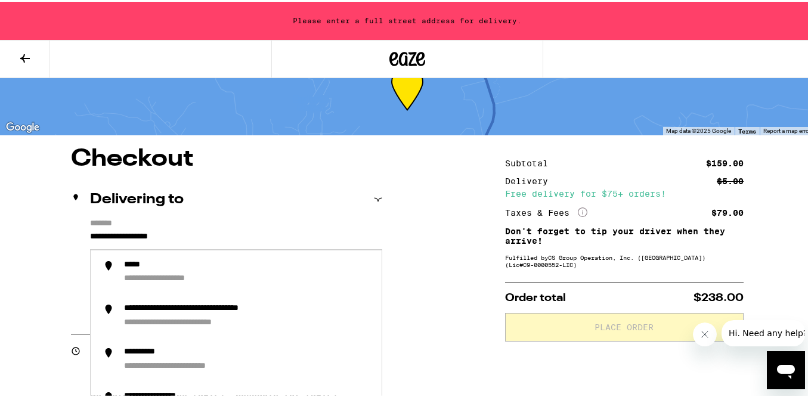
click at [205, 236] on input "**********" at bounding box center [236, 238] width 292 height 20
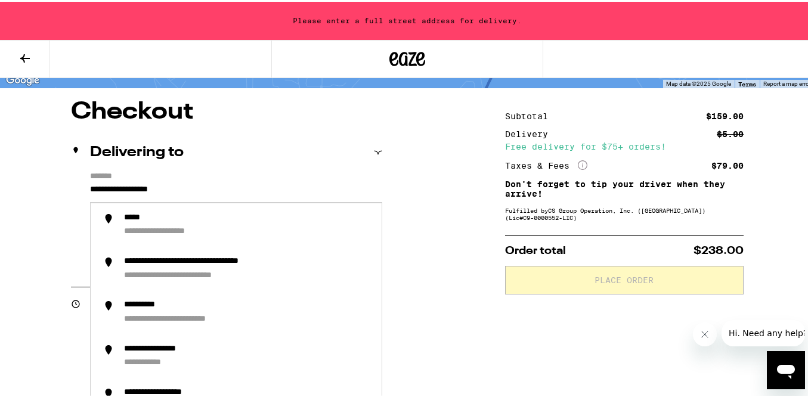
scroll to position [85, 0]
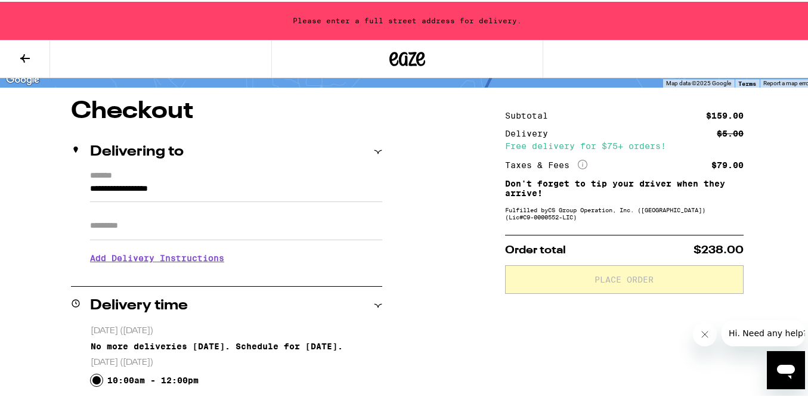
click at [376, 147] on icon at bounding box center [378, 150] width 8 height 8
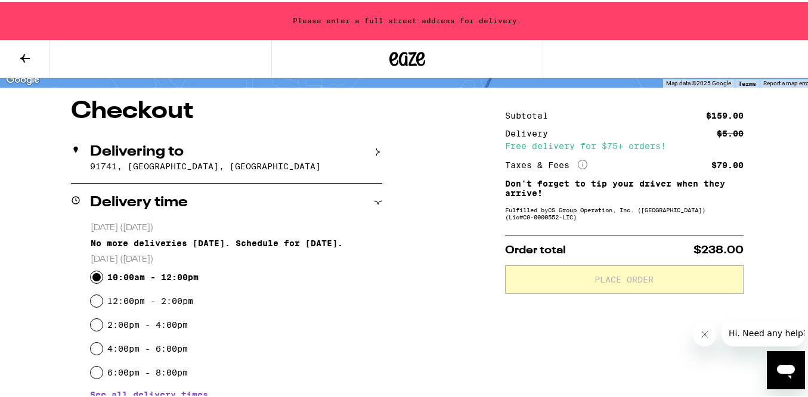
click at [376, 147] on icon at bounding box center [378, 150] width 8 height 8
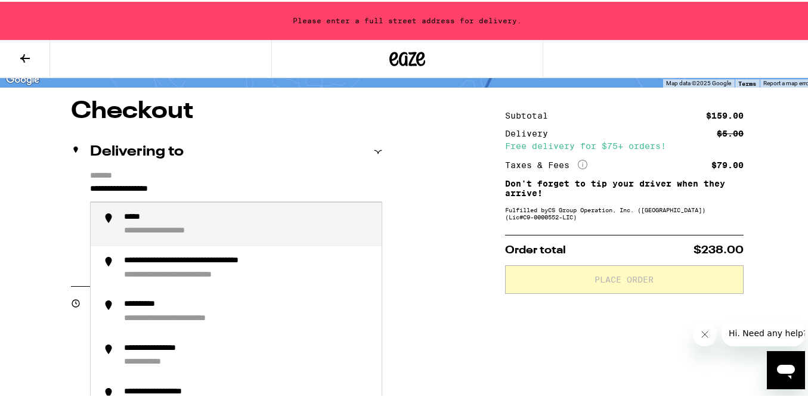
click at [191, 185] on input "**********" at bounding box center [236, 190] width 292 height 20
drag, startPoint x: 125, startPoint y: 186, endPoint x: 89, endPoint y: 187, distance: 35.8
click at [90, 187] on input "**********" at bounding box center [236, 190] width 292 height 20
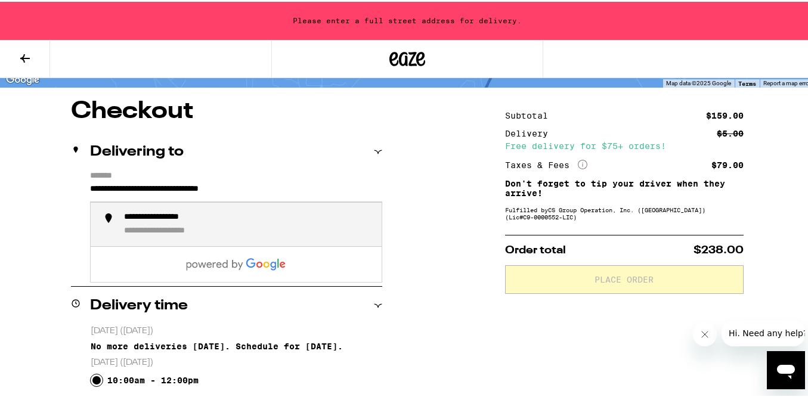
click at [287, 184] on input "**********" at bounding box center [236, 190] width 292 height 20
click at [188, 217] on div "**********" at bounding box center [172, 215] width 97 height 11
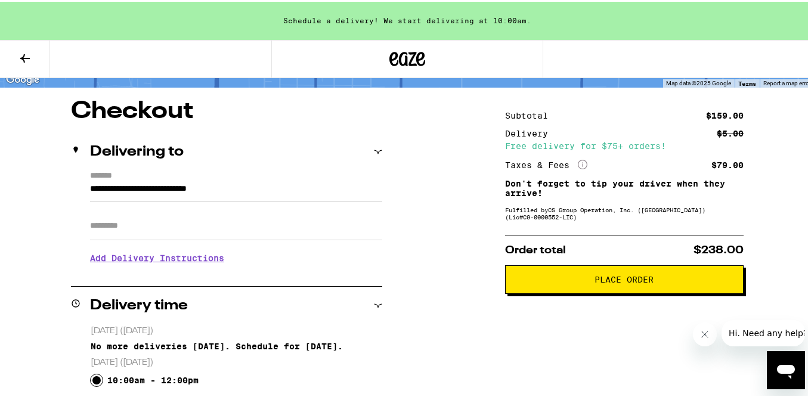
click at [274, 177] on label "*******" at bounding box center [236, 174] width 292 height 11
click at [274, 180] on input "**********" at bounding box center [236, 190] width 292 height 20
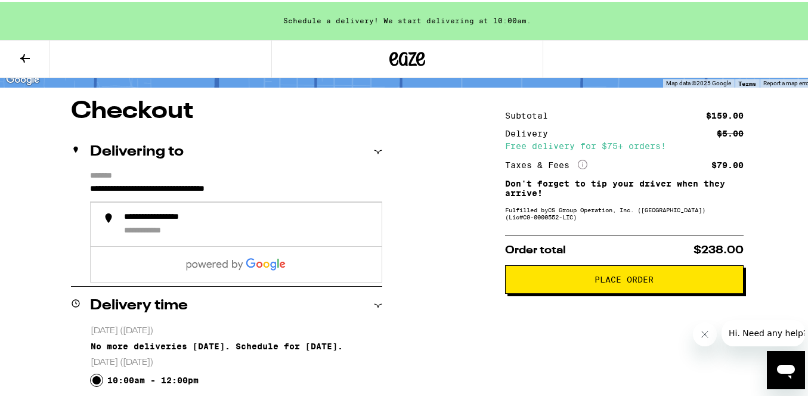
type input "**********"
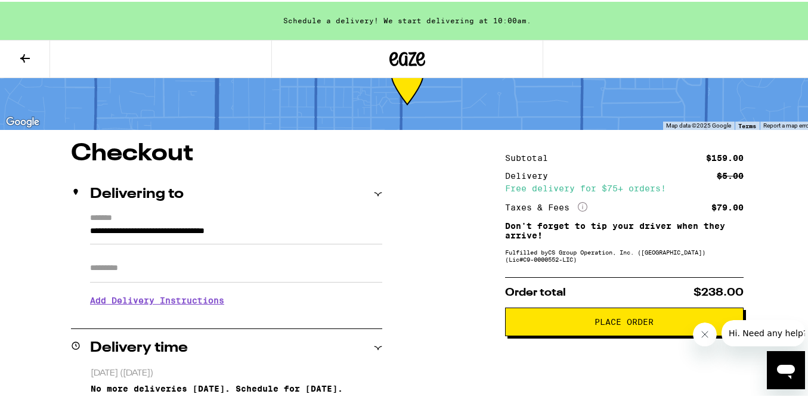
scroll to position [0, 0]
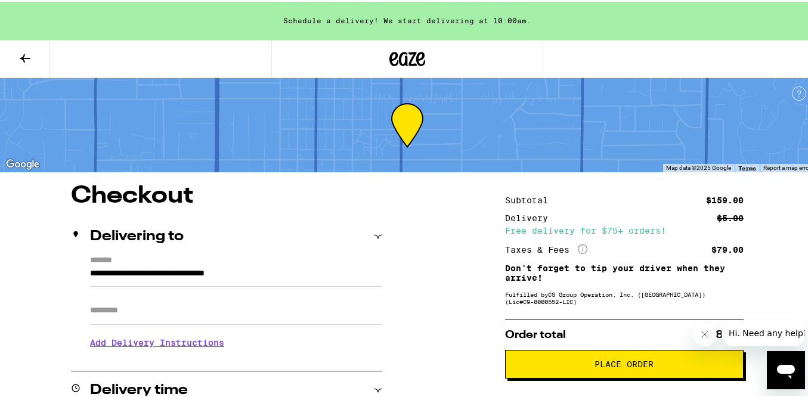
click at [27, 57] on icon at bounding box center [25, 56] width 14 height 14
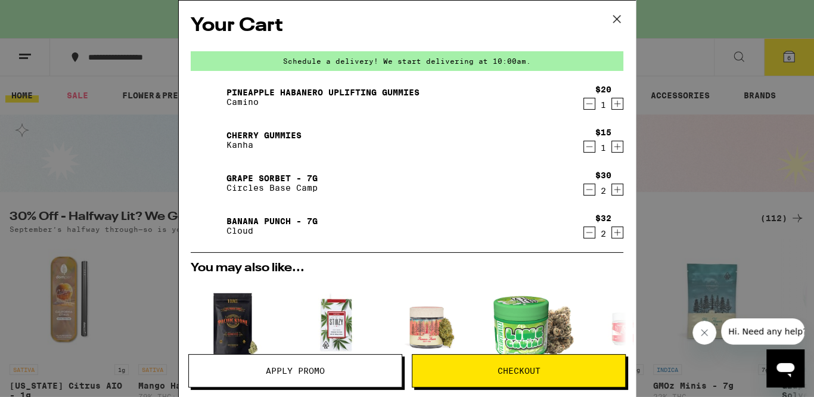
click at [615, 190] on icon "Increment" at bounding box center [618, 190] width 7 height 7
click at [612, 234] on icon "Increment" at bounding box center [617, 232] width 11 height 14
click at [527, 370] on span "Checkout" at bounding box center [519, 371] width 43 height 8
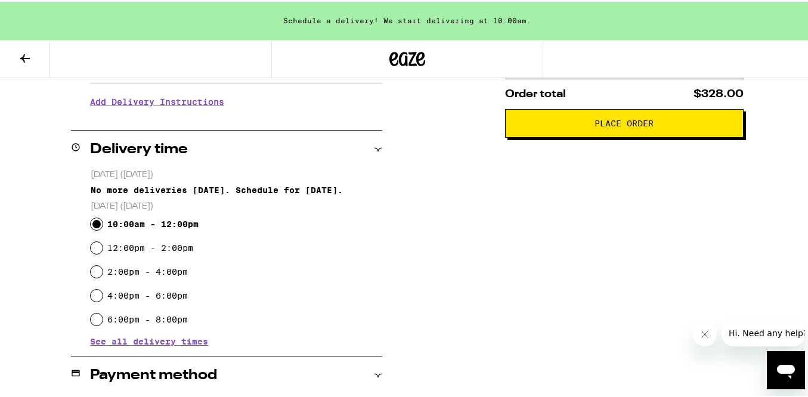
scroll to position [165, 0]
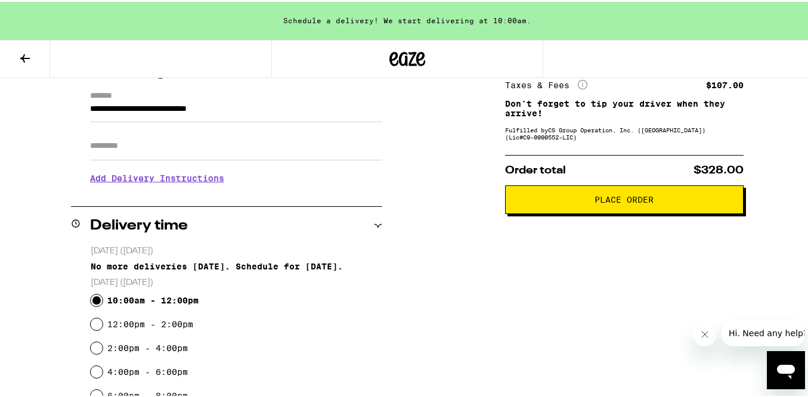
click at [595, 198] on span "Place Order" at bounding box center [624, 198] width 59 height 8
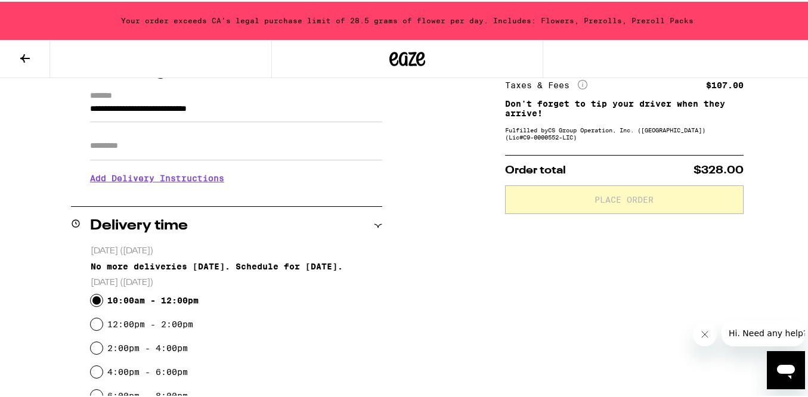
click at [18, 52] on icon at bounding box center [25, 56] width 14 height 14
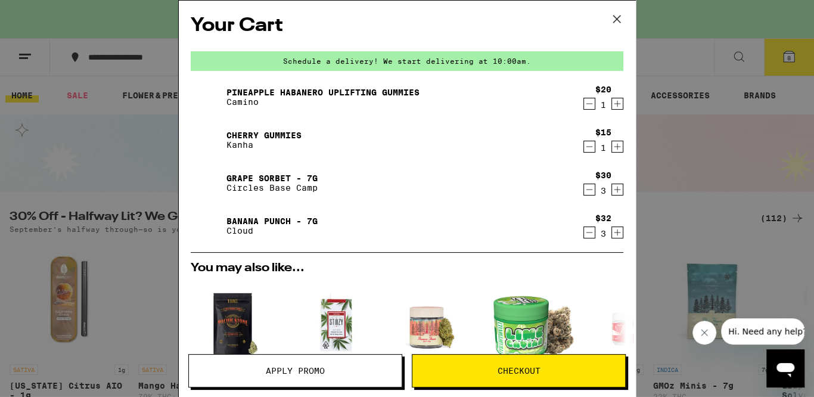
click at [584, 189] on icon "Decrement" at bounding box center [589, 189] width 11 height 14
click at [585, 234] on icon "Decrement" at bounding box center [589, 232] width 11 height 14
click at [529, 367] on span "Checkout" at bounding box center [519, 371] width 43 height 8
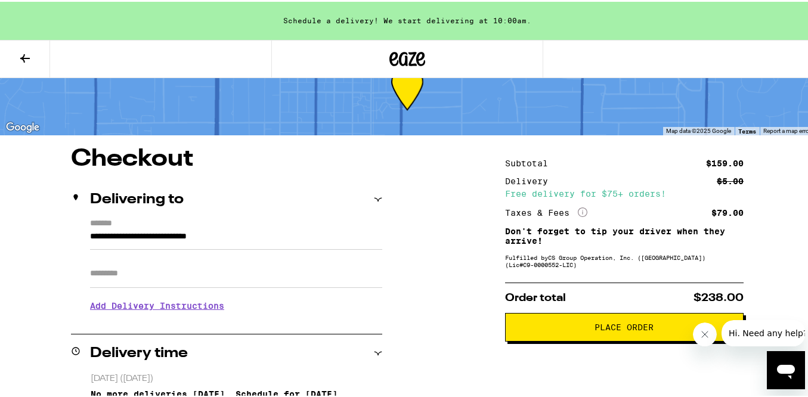
scroll to position [85, 0]
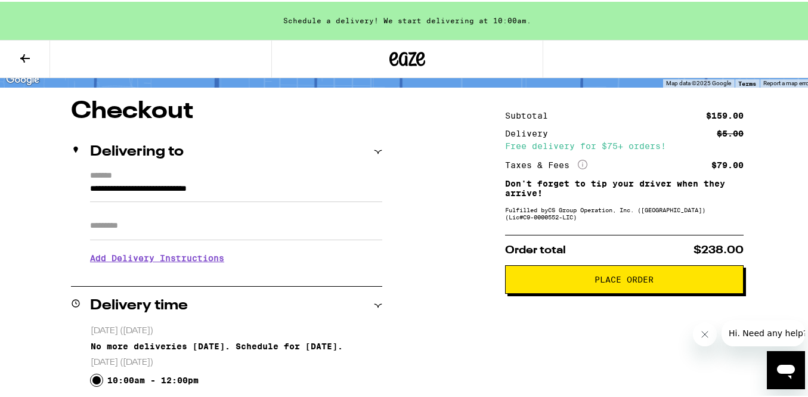
click at [629, 275] on span "Place Order" at bounding box center [624, 278] width 59 height 8
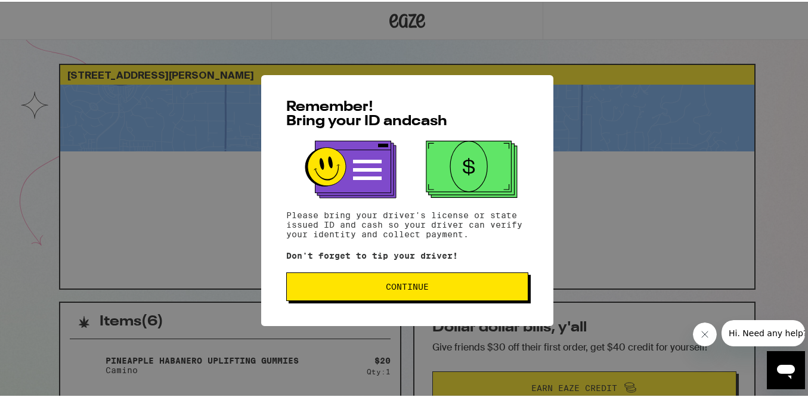
click at [410, 286] on span "Continue" at bounding box center [407, 285] width 43 height 8
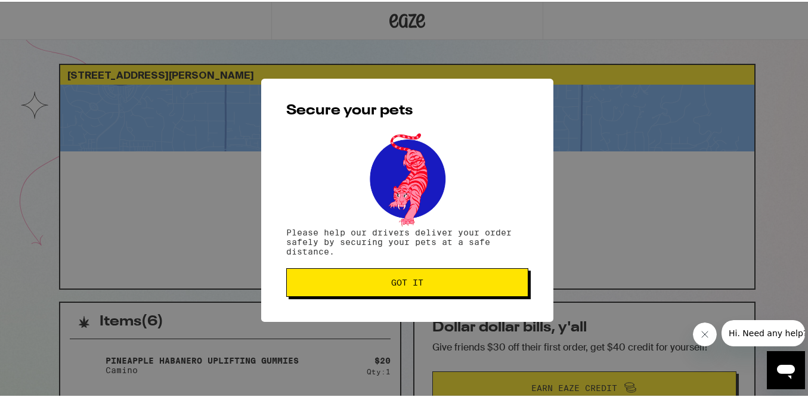
click at [394, 280] on span "Got it" at bounding box center [407, 281] width 32 height 8
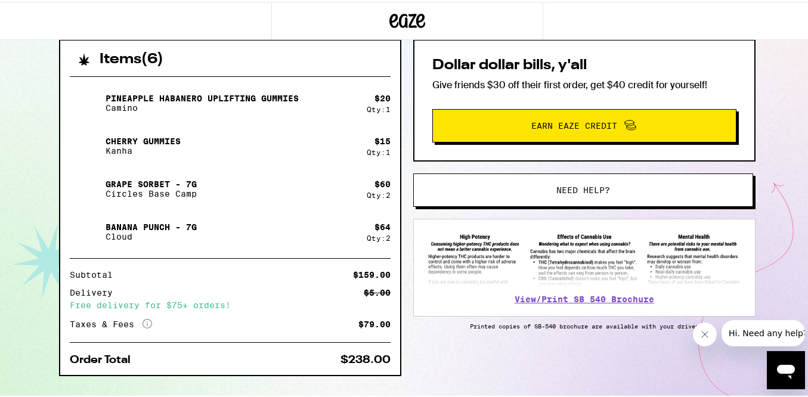
scroll to position [286, 0]
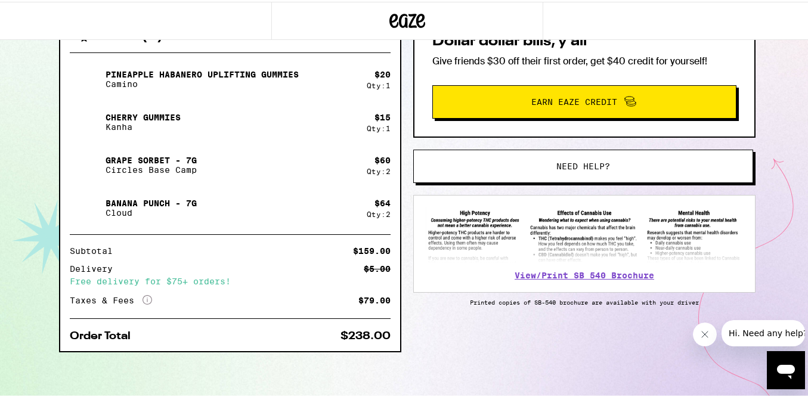
click at [204, 134] on div "Cherry Gummies Kanha" at bounding box center [218, 120] width 297 height 33
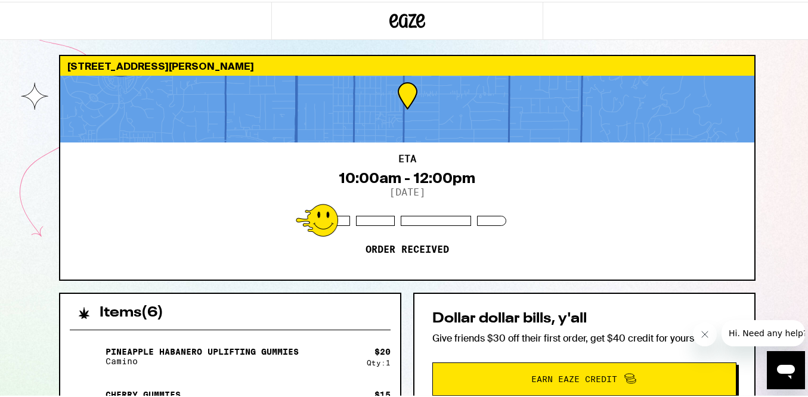
scroll to position [0, 0]
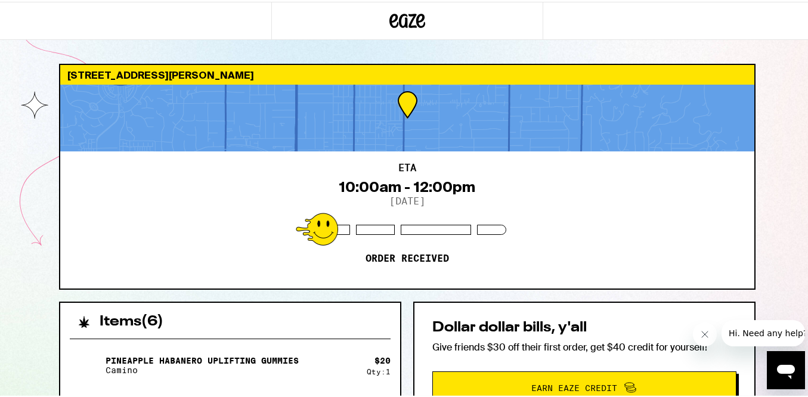
click at [507, 189] on div "ETA 10:00am - 12:00pm [DATE] Order received" at bounding box center [407, 218] width 694 height 137
click at [237, 175] on div "ETA 10:00am - 12:00pm [DATE] Order received" at bounding box center [407, 218] width 694 height 137
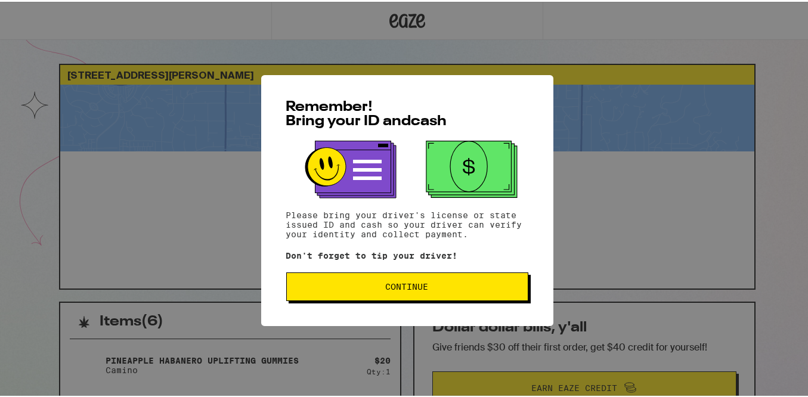
click at [422, 289] on span "Continue" at bounding box center [407, 285] width 43 height 8
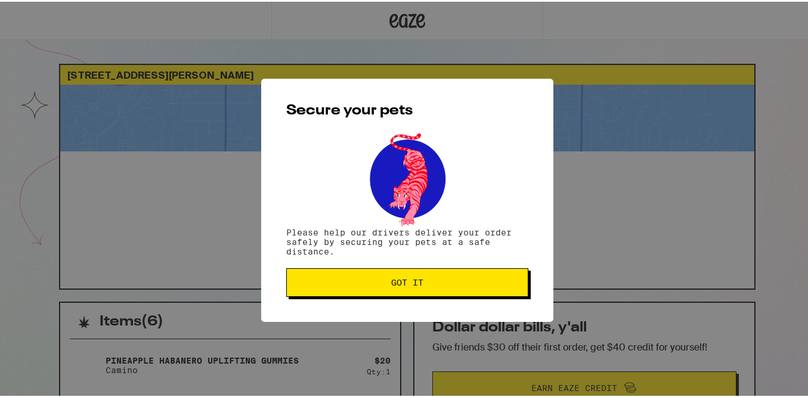
click at [399, 283] on span "Got it" at bounding box center [407, 281] width 32 height 8
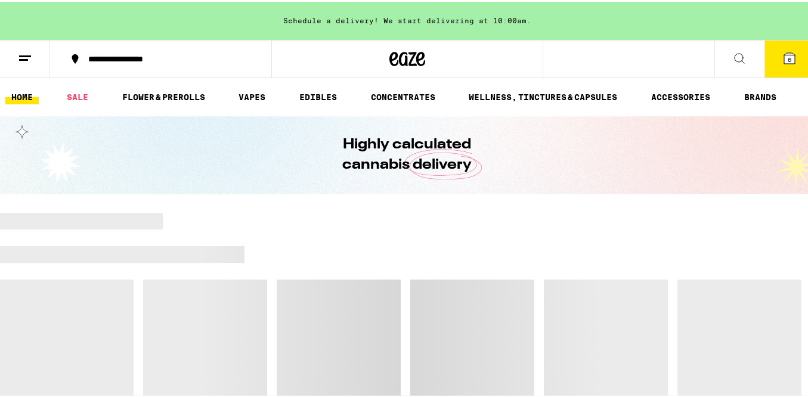
click at [27, 58] on line at bounding box center [23, 58] width 9 height 0
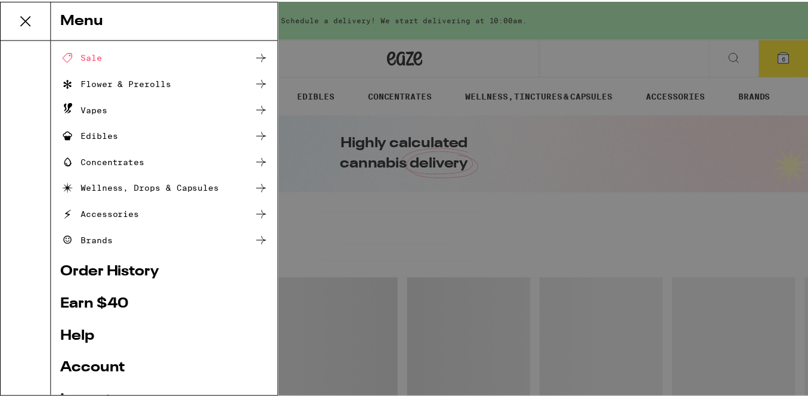
scroll to position [150, 0]
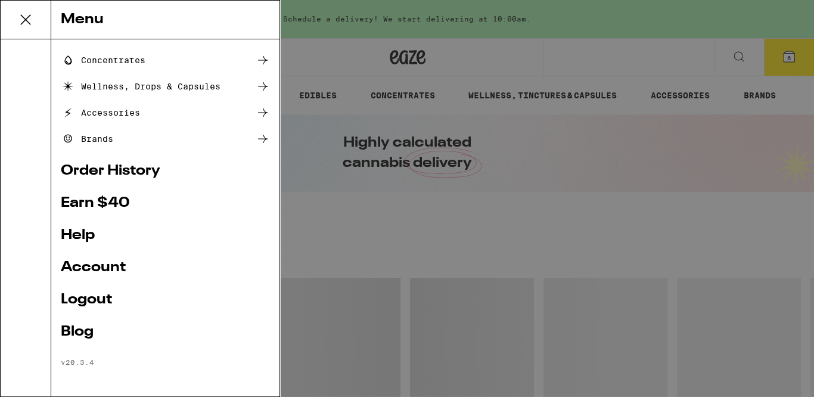
click at [100, 298] on link "Logout" at bounding box center [165, 300] width 209 height 14
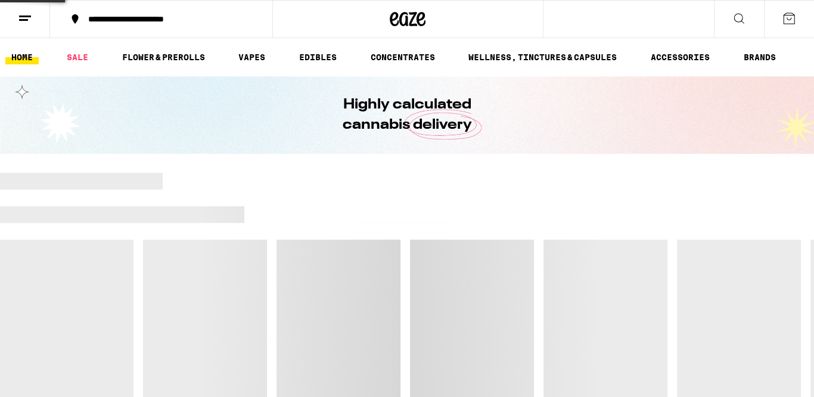
scroll to position [70, 0]
